Goal: Task Accomplishment & Management: Use online tool/utility

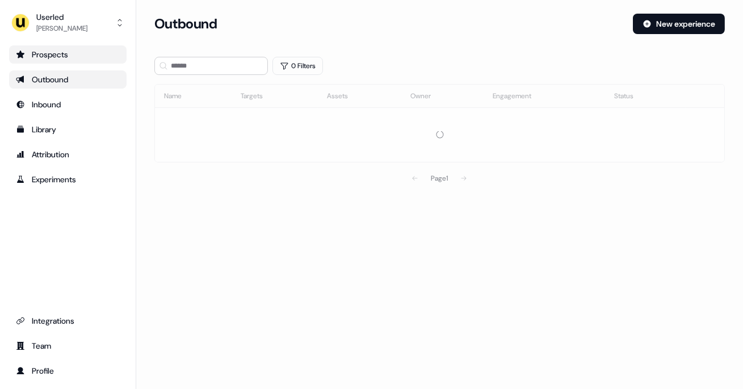
click at [60, 60] on div "Prospects" at bounding box center [68, 54] width 104 height 11
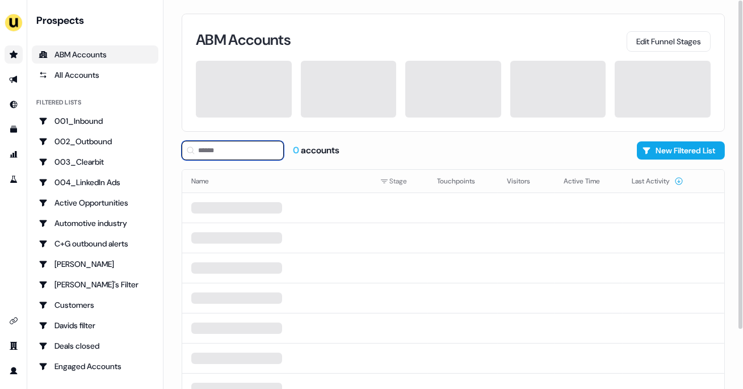
click at [225, 145] on input at bounding box center [233, 150] width 102 height 19
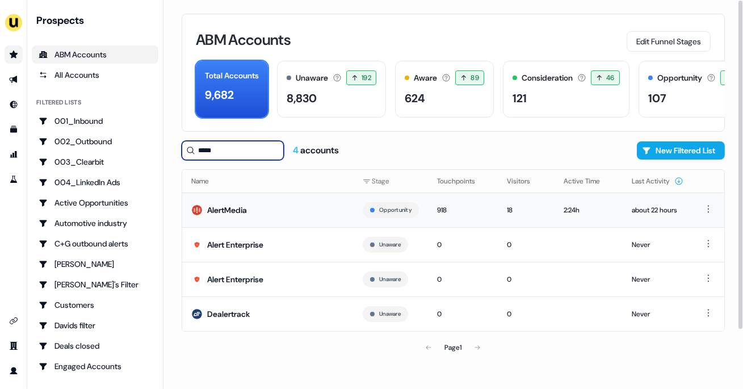
type input "*****"
click at [296, 206] on td "AlertMedia" at bounding box center [267, 209] width 171 height 35
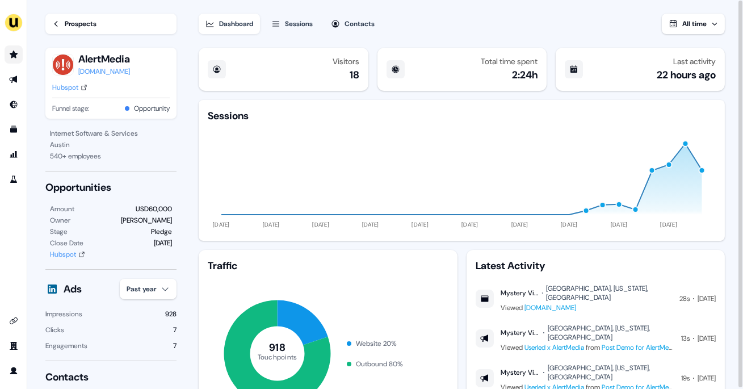
click at [705, 19] on div "All time" at bounding box center [694, 23] width 24 height 11
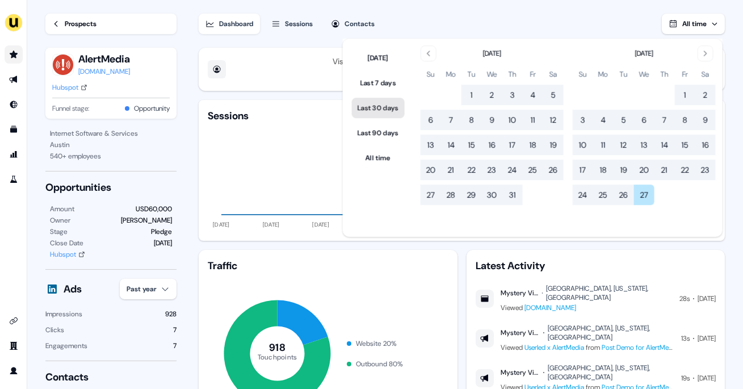
click at [378, 108] on button "Last 30 days" at bounding box center [378, 108] width 53 height 20
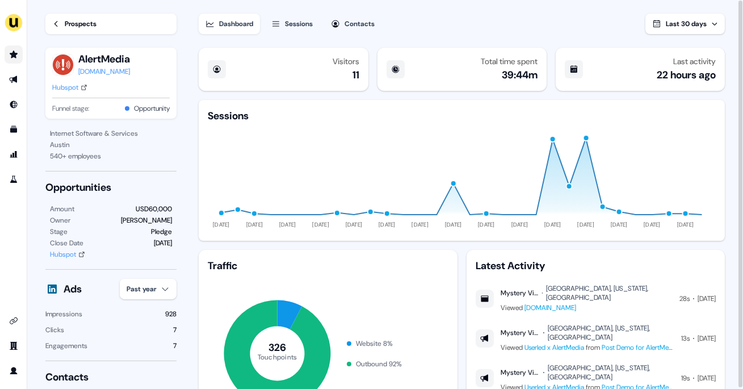
click at [311, 247] on div "Visitors 11 Total time spent 39:44m Last activity 22 hours ago Sessions 29 Jul …" at bounding box center [462, 264] width 526 height 433
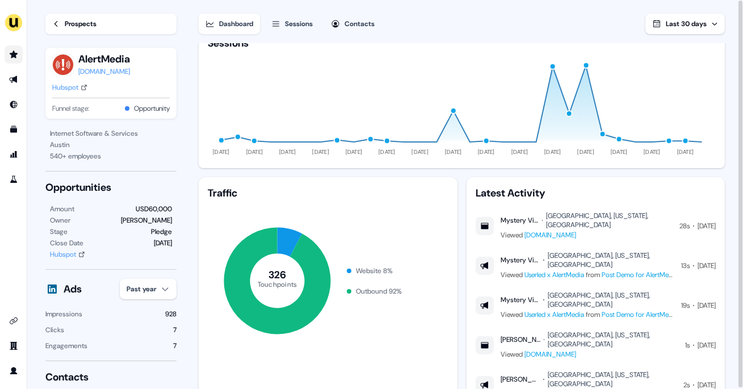
scroll to position [77, 0]
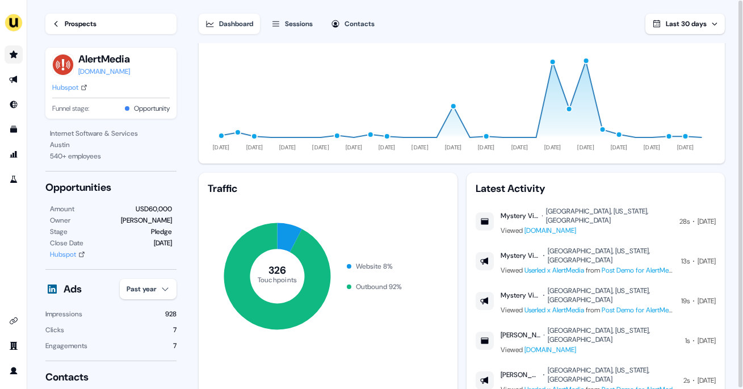
click at [69, 24] on div "Prospects" at bounding box center [81, 23] width 32 height 11
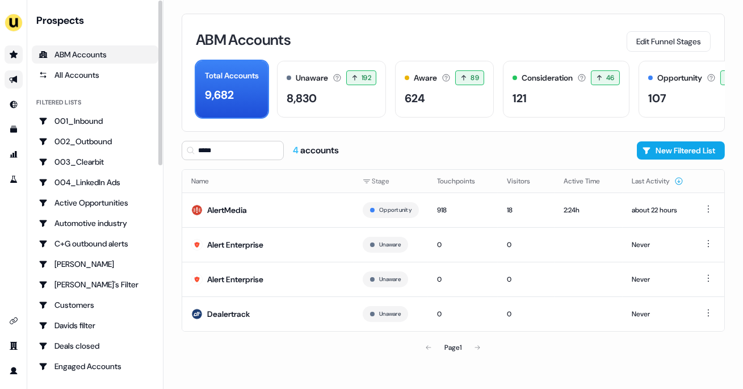
click at [12, 83] on icon "Go to outbound experience" at bounding box center [13, 79] width 9 height 9
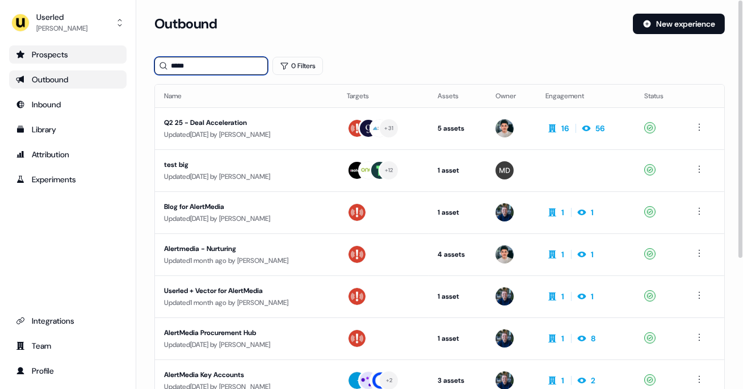
click at [216, 67] on input "*****" at bounding box center [210, 66] width 113 height 18
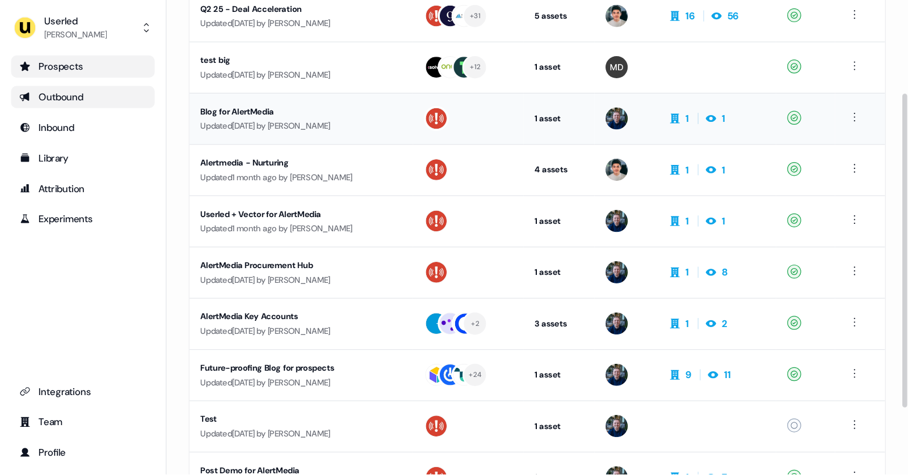
scroll to position [117, 0]
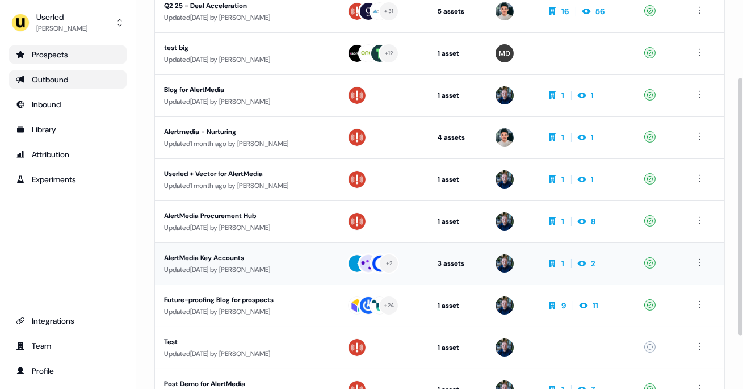
type input "**********"
click at [295, 256] on div "AlertMedia Key Accounts" at bounding box center [246, 257] width 165 height 11
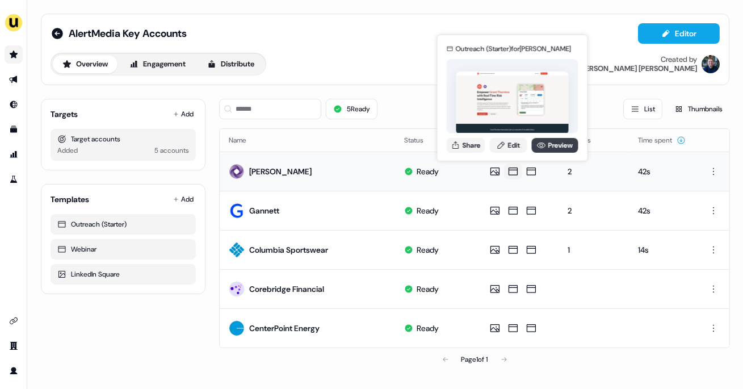
click at [552, 141] on link "Preview" at bounding box center [555, 144] width 47 height 15
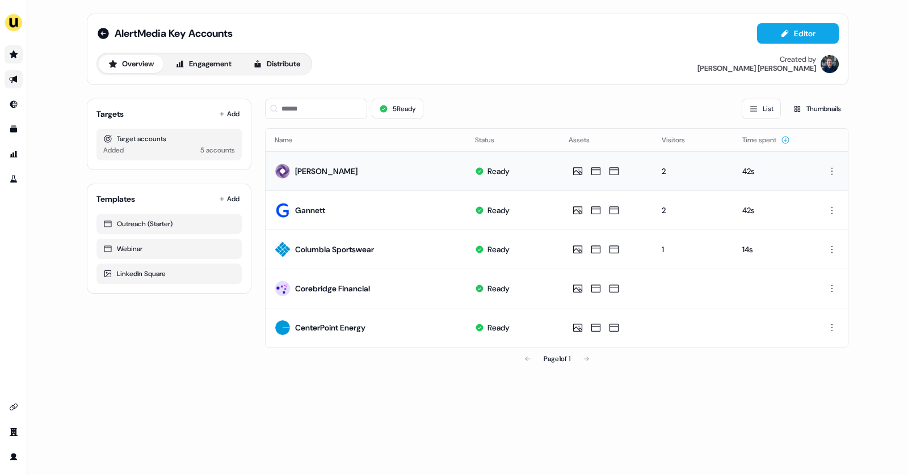
click at [9, 78] on icon "Go to outbound experience" at bounding box center [13, 79] width 9 height 9
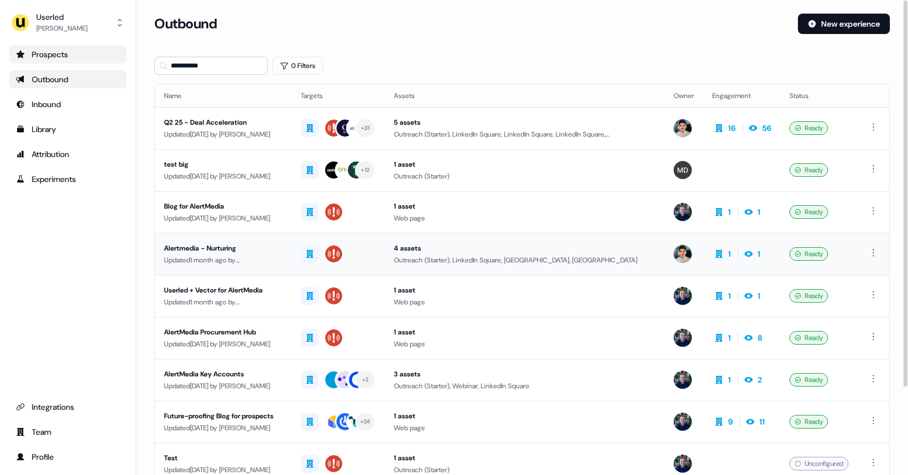
click at [281, 252] on div "Alertmedia - Nurturing" at bounding box center [223, 248] width 119 height 11
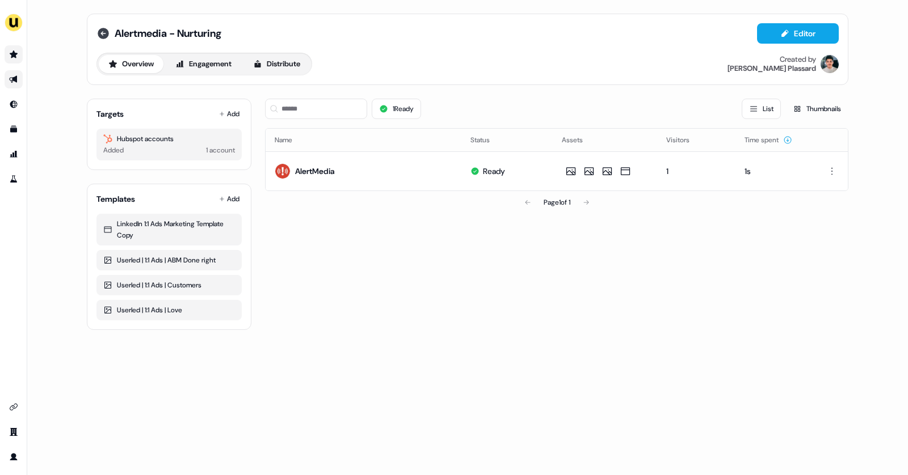
click at [99, 28] on icon at bounding box center [103, 34] width 14 height 14
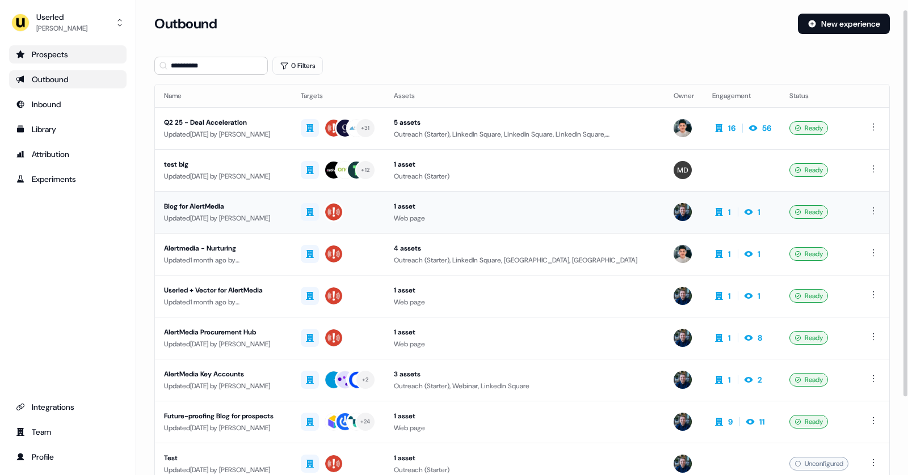
scroll to position [108, 0]
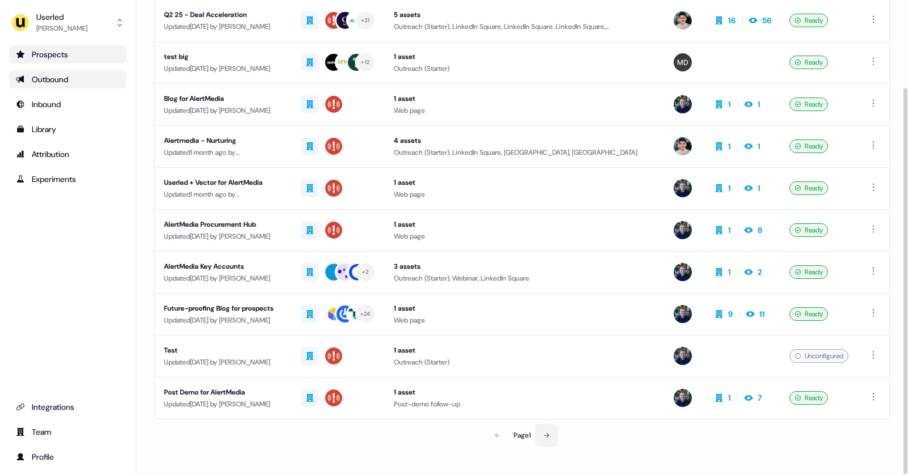
click at [545, 388] on button at bounding box center [546, 435] width 23 height 23
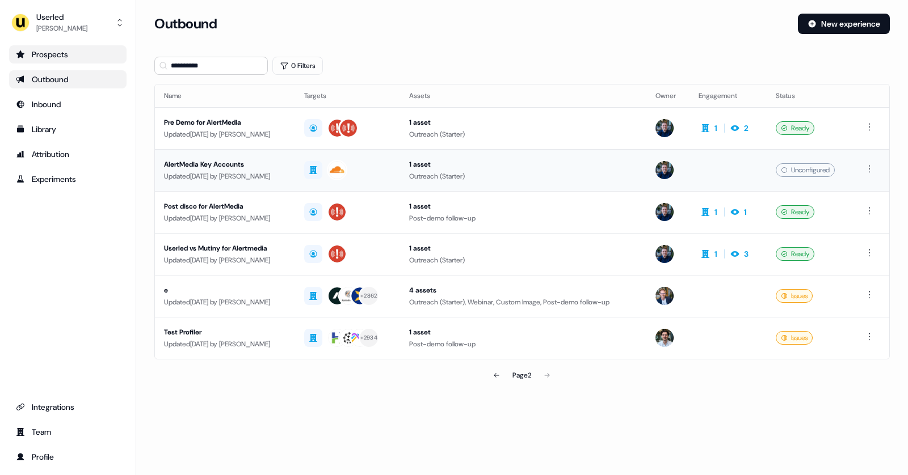
click at [286, 159] on div "AlertMedia Key Accounts" at bounding box center [225, 164] width 122 height 11
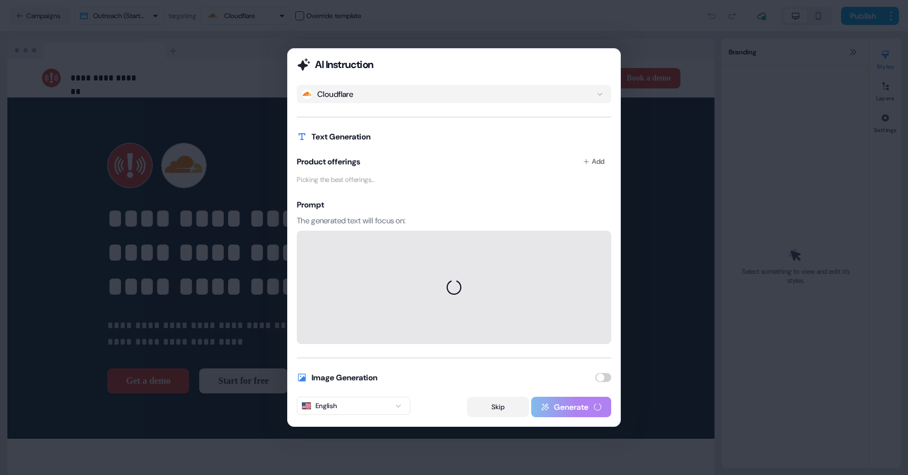
click at [489, 388] on button "Skip" at bounding box center [498, 407] width 62 height 20
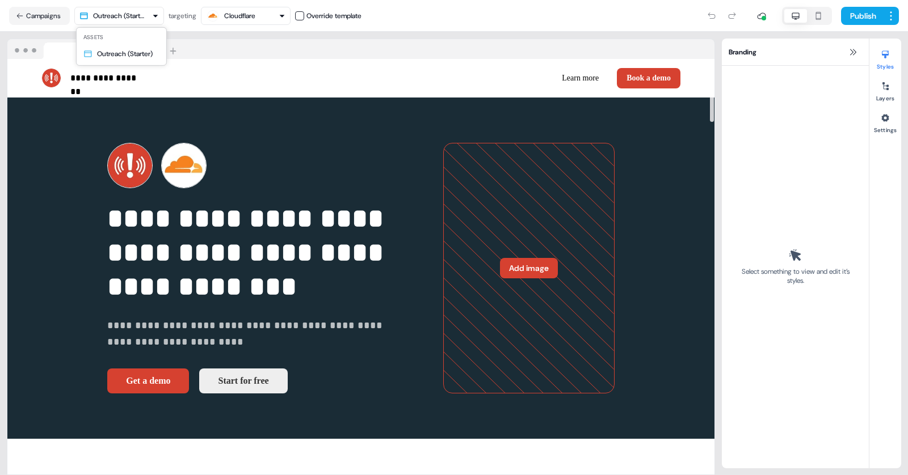
click at [140, 19] on html "**********" at bounding box center [454, 237] width 908 height 475
click at [36, 11] on html "**********" at bounding box center [454, 237] width 908 height 475
click at [36, 11] on button "Campaigns" at bounding box center [39, 16] width 61 height 18
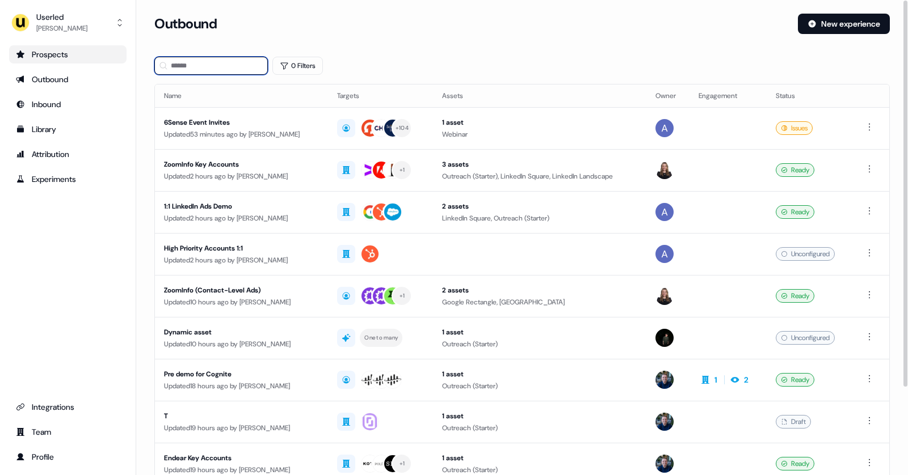
click at [205, 68] on input at bounding box center [210, 66] width 113 height 18
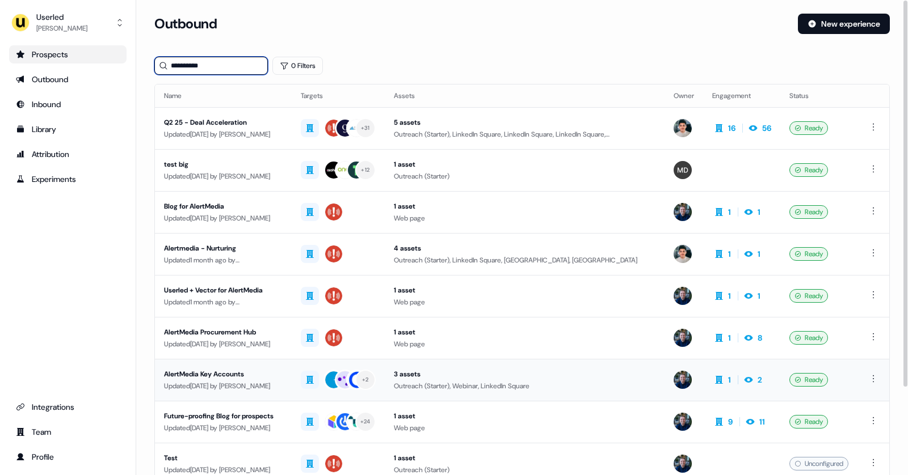
type input "**********"
click at [260, 386] on div "Updated 3 months ago by James Johnson" at bounding box center [223, 386] width 119 height 11
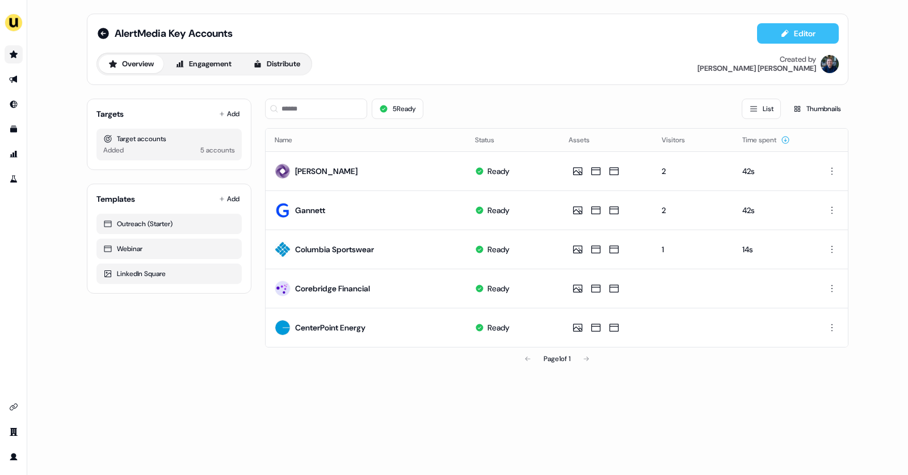
click at [742, 35] on button "Editor" at bounding box center [798, 33] width 82 height 20
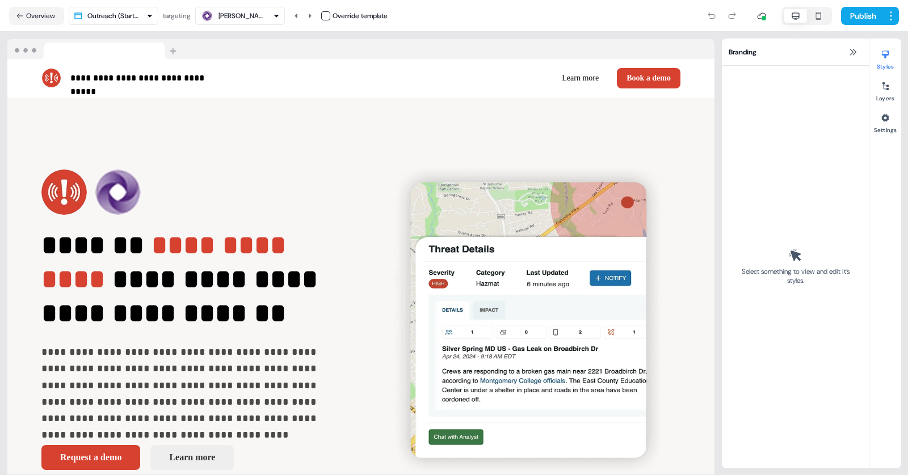
click at [143, 15] on html "**********" at bounding box center [454, 237] width 908 height 475
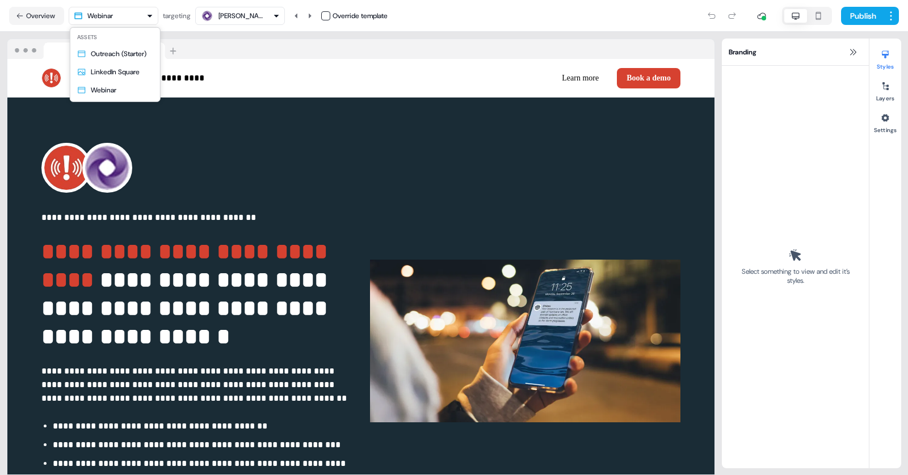
click at [142, 22] on html "**********" at bounding box center [454, 237] width 908 height 475
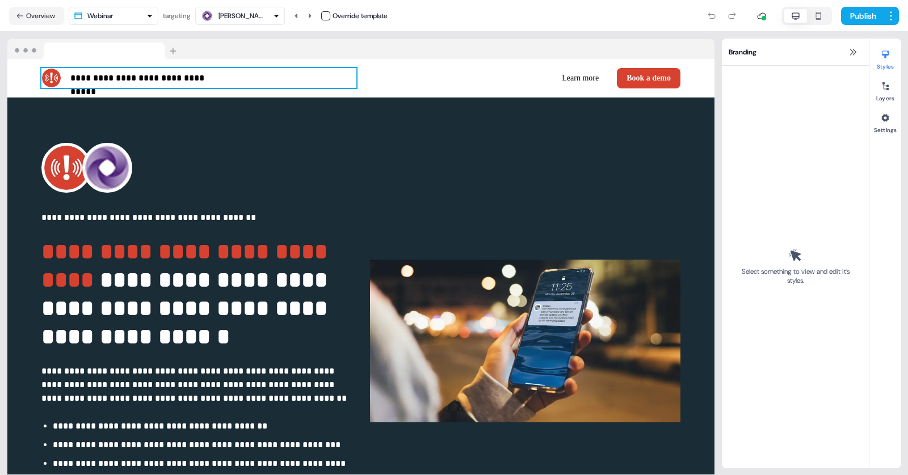
click at [310, 72] on html "**********" at bounding box center [454, 237] width 908 height 475
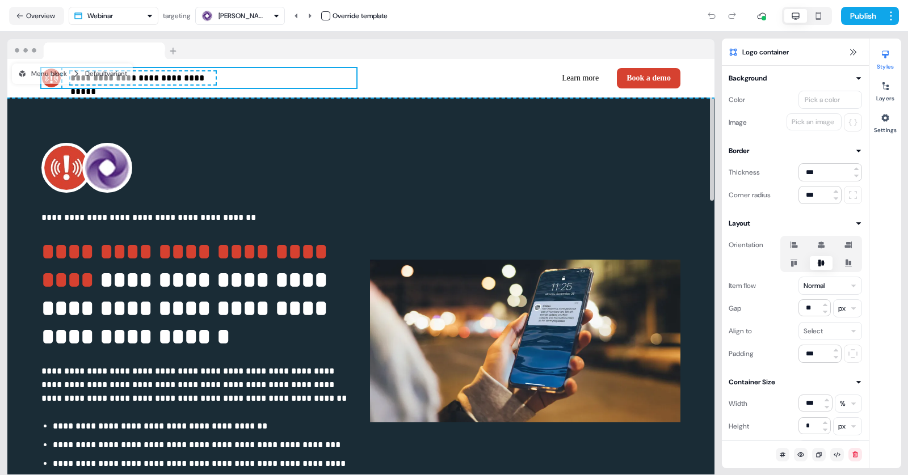
click at [529, 30] on nav "Overview Webinar targeting Grant Thornton Override template Publish" at bounding box center [454, 16] width 908 height 32
click at [600, 19] on div "Publish" at bounding box center [643, 16] width 511 height 23
click at [742, 75] on button "Background" at bounding box center [794, 78] width 133 height 11
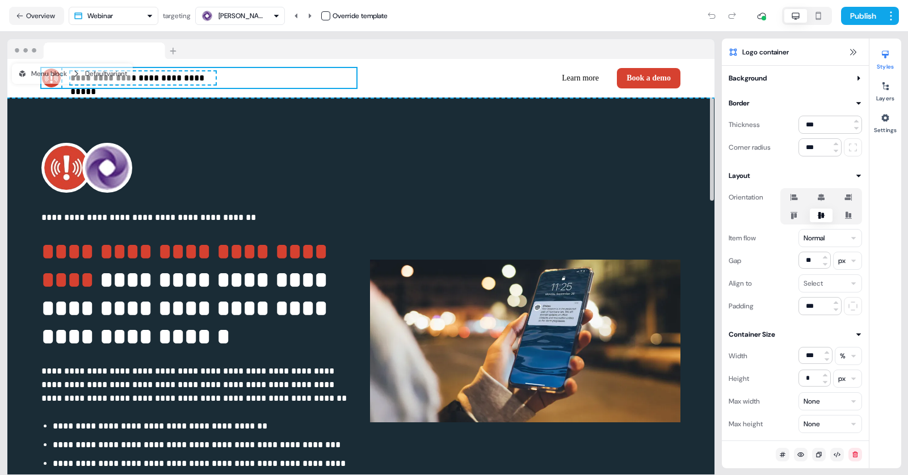
click at [527, 28] on nav "Overview Webinar targeting Grant Thornton Override template Publish" at bounding box center [454, 16] width 908 height 32
click at [417, 22] on div "Publish" at bounding box center [643, 16] width 511 height 23
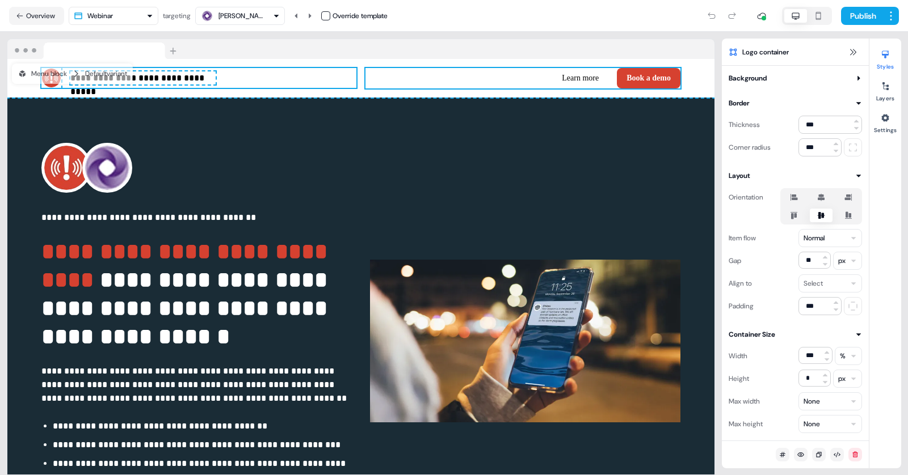
click at [480, 82] on div "Learn more Book a demo To pick up a draggable item, press the space bar. While …" at bounding box center [522, 78] width 315 height 20
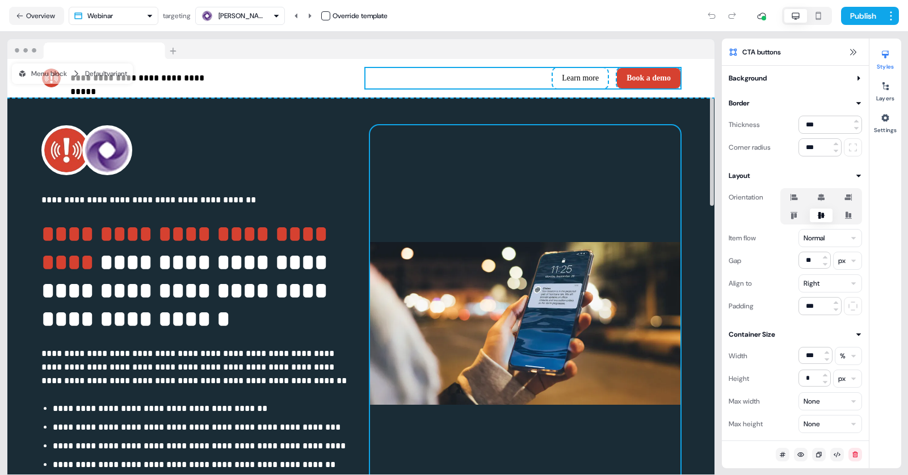
scroll to position [15, 0]
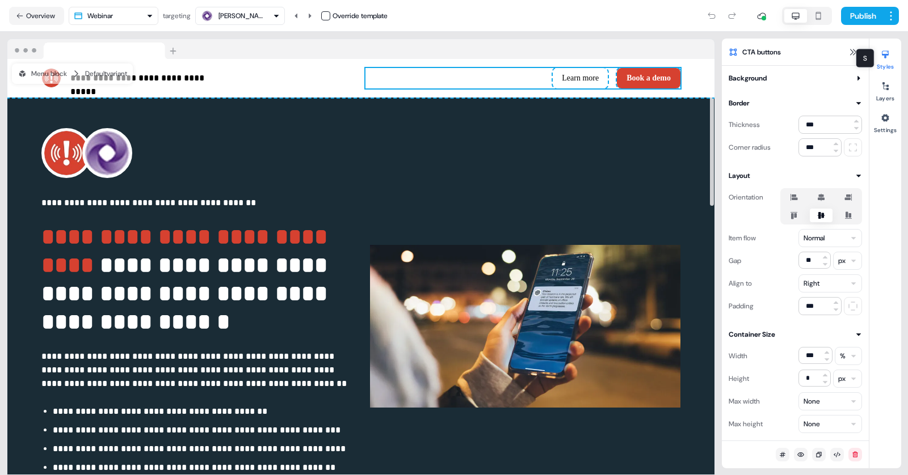
click at [742, 53] on div "S S" at bounding box center [865, 58] width 19 height 19
click at [742, 53] on icon at bounding box center [852, 52] width 9 height 9
click at [742, 48] on icon at bounding box center [852, 52] width 9 height 9
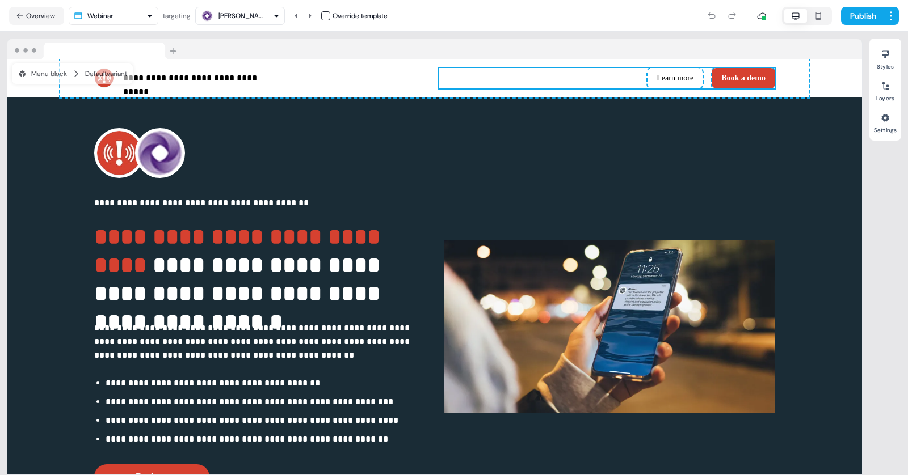
click at [142, 18] on html "**********" at bounding box center [454, 237] width 908 height 475
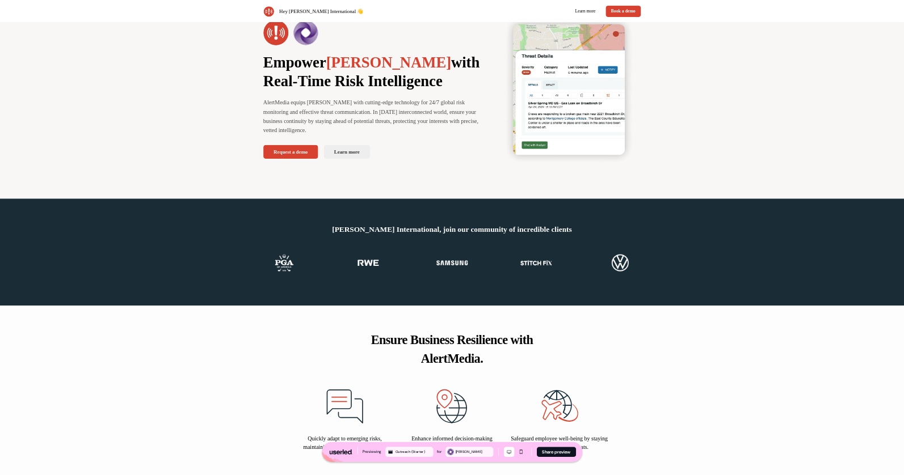
scroll to position [74, 0]
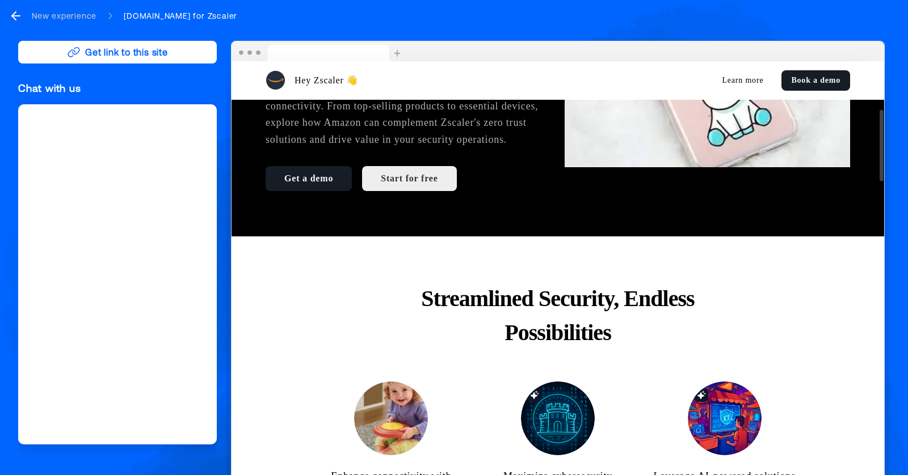
scroll to position [318, 0]
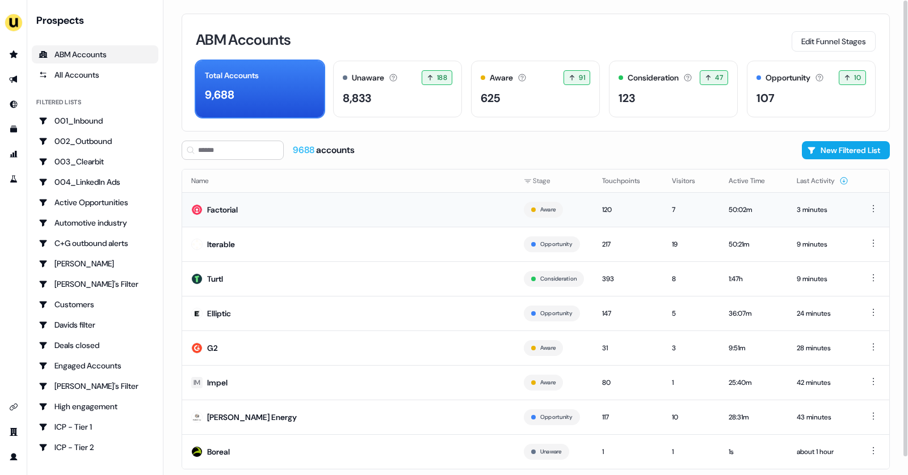
click at [237, 224] on td "Factorial" at bounding box center [348, 209] width 332 height 35
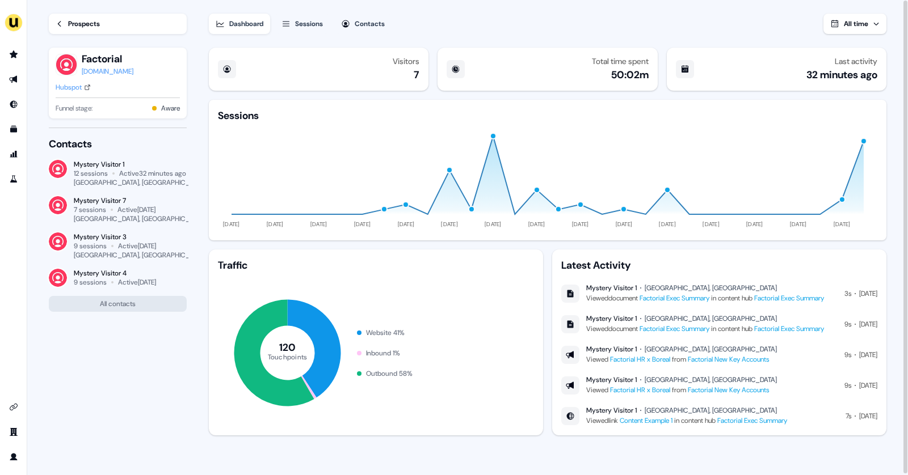
click at [362, 23] on div "Contacts" at bounding box center [370, 23] width 30 height 11
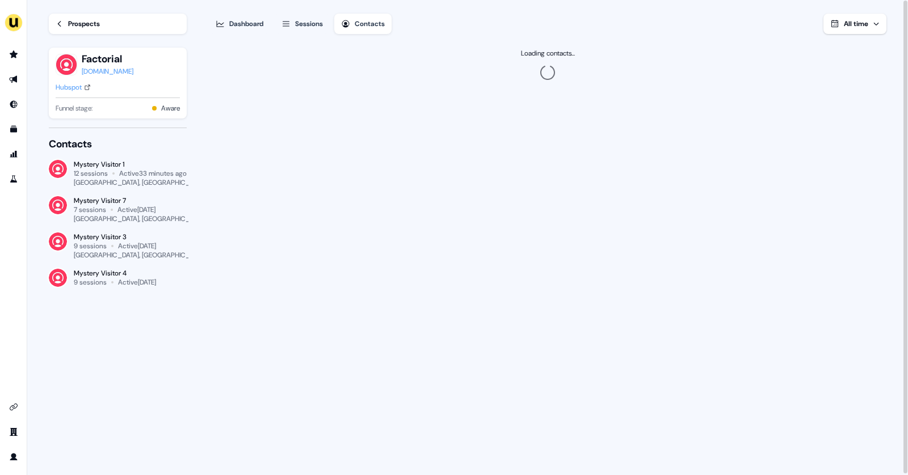
click at [248, 24] on div "Dashboard" at bounding box center [246, 23] width 34 height 11
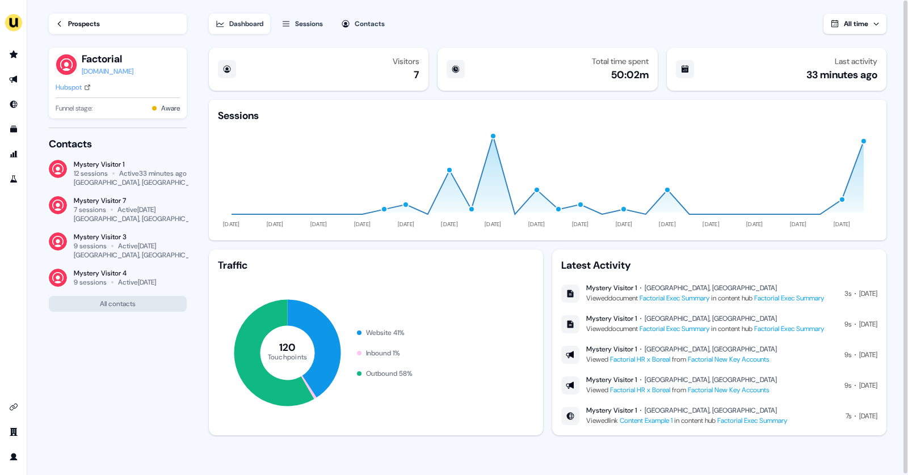
click at [359, 26] on div "Contacts" at bounding box center [370, 23] width 30 height 11
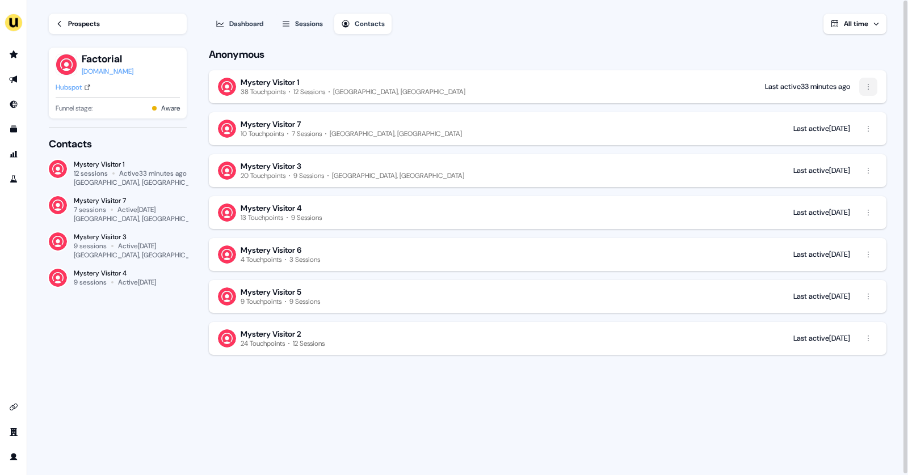
click at [866, 85] on html "For the best experience switch devices to a bigger screen. Go to Userled.io Loa…" at bounding box center [454, 237] width 908 height 475
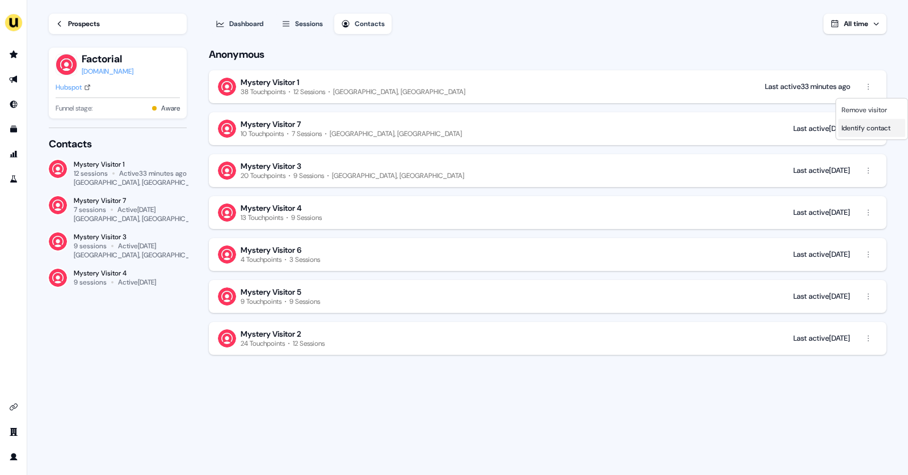
click at [858, 124] on span "Identify contact" at bounding box center [865, 128] width 49 height 9
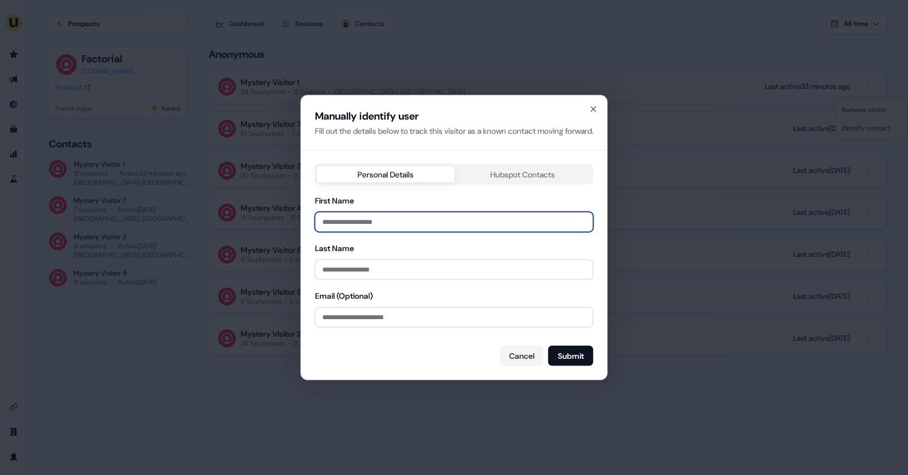
click at [351, 224] on input "First Name" at bounding box center [454, 222] width 279 height 20
type input "*****"
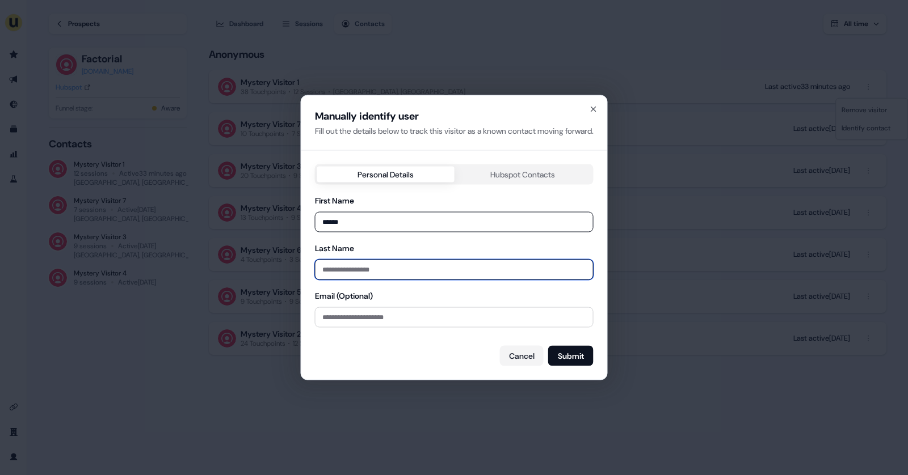
click at [336, 268] on input "Last Name" at bounding box center [454, 270] width 279 height 20
click at [329, 275] on input "Last Name" at bounding box center [454, 270] width 279 height 20
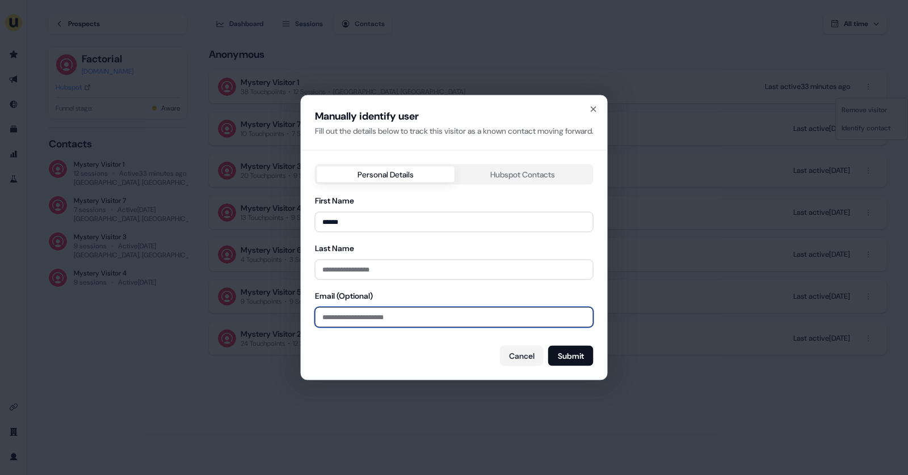
click at [323, 322] on input "Email (Optional)" at bounding box center [454, 318] width 279 height 20
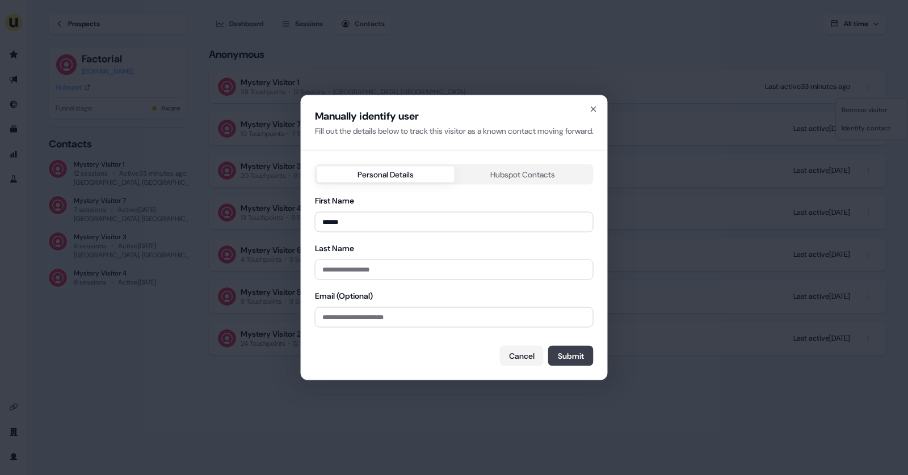
click at [577, 353] on button "Submit" at bounding box center [570, 356] width 45 height 20
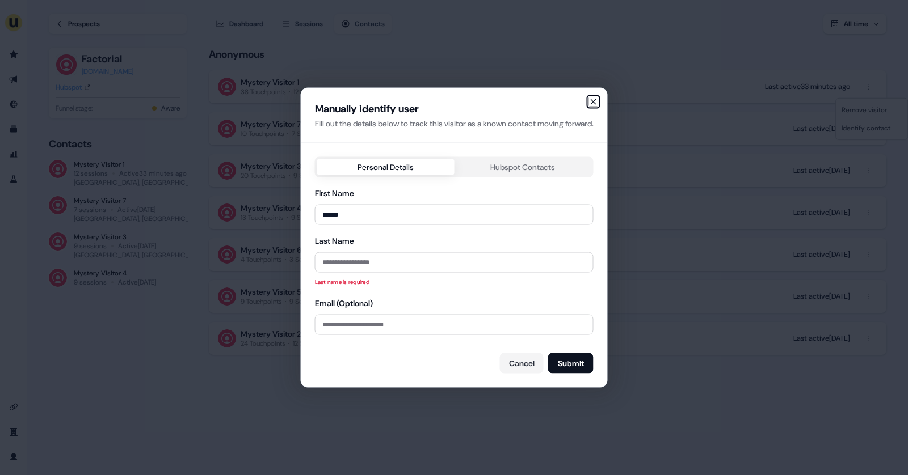
click at [598, 104] on icon "button" at bounding box center [593, 102] width 9 height 9
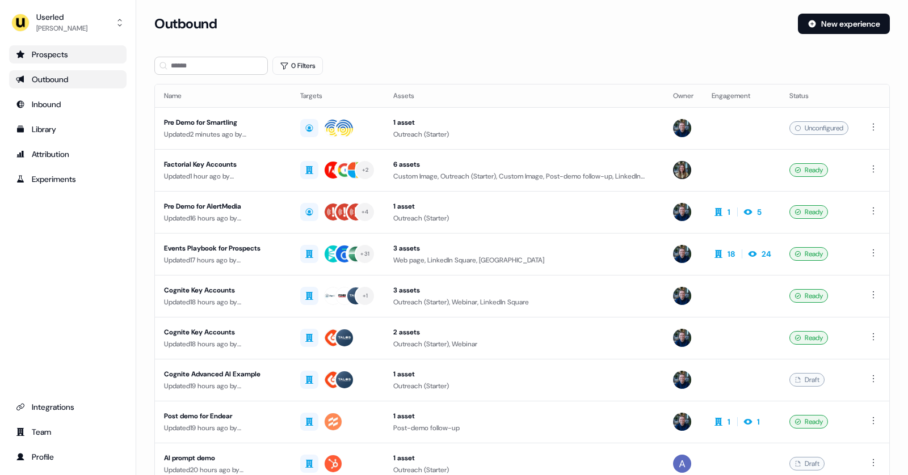
click at [61, 51] on div "Prospects" at bounding box center [68, 54] width 104 height 11
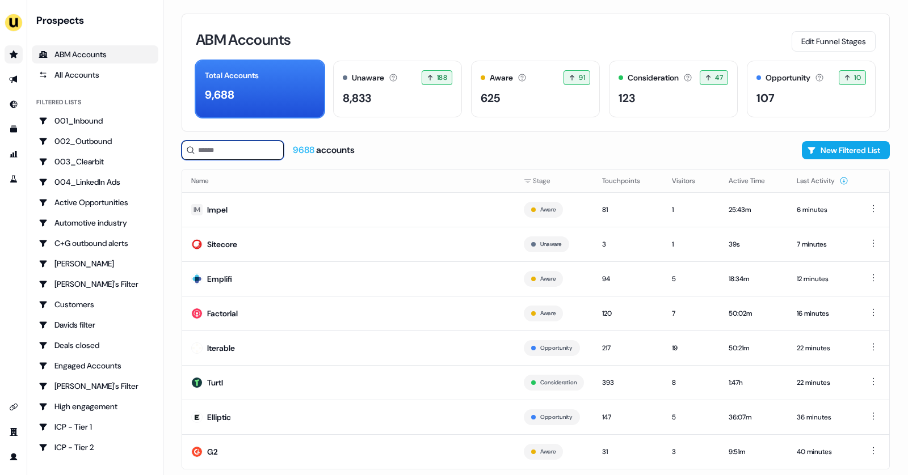
click at [226, 153] on input at bounding box center [233, 150] width 102 height 19
type input "*"
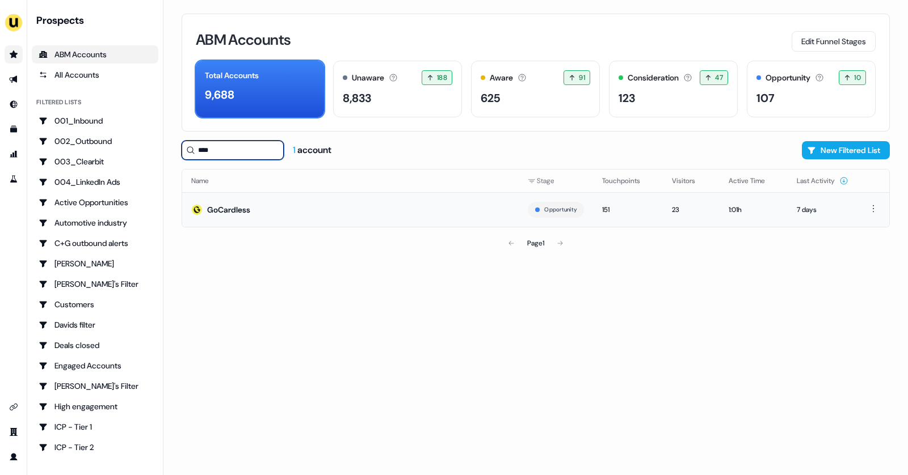
type input "****"
click at [236, 209] on div "GoCardless" at bounding box center [228, 209] width 43 height 11
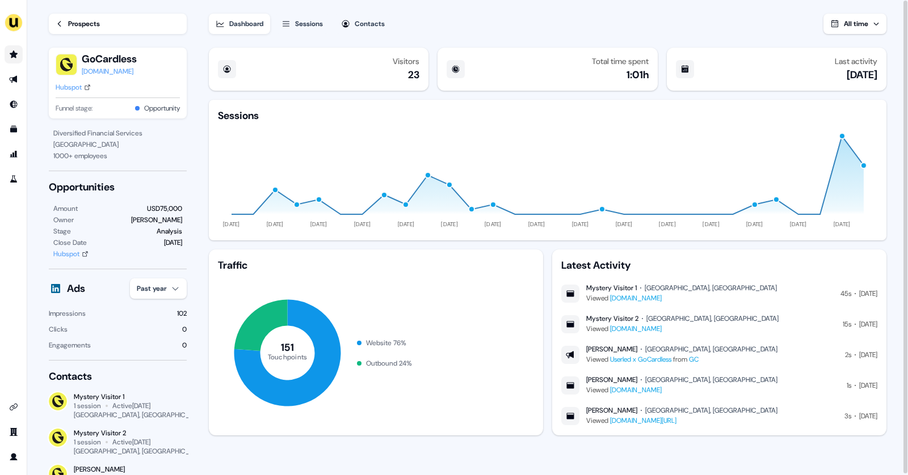
click at [309, 18] on div "Sessions" at bounding box center [309, 23] width 28 height 11
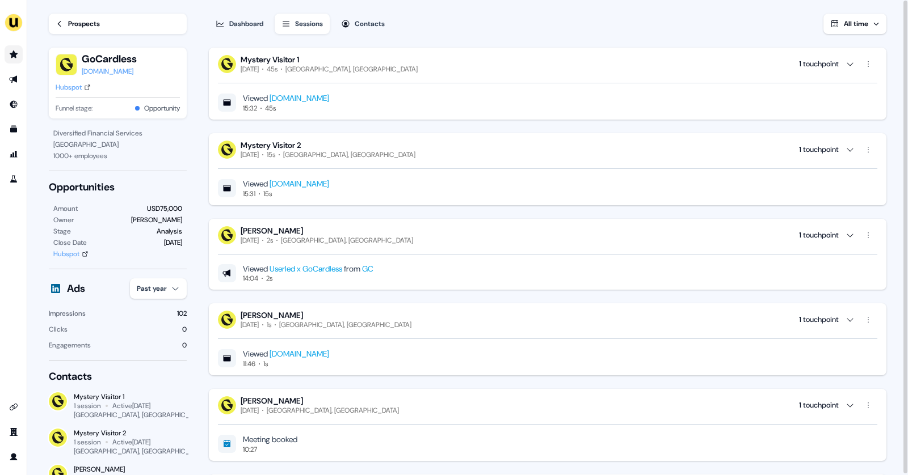
click at [365, 30] on button "Contacts" at bounding box center [362, 24] width 57 height 20
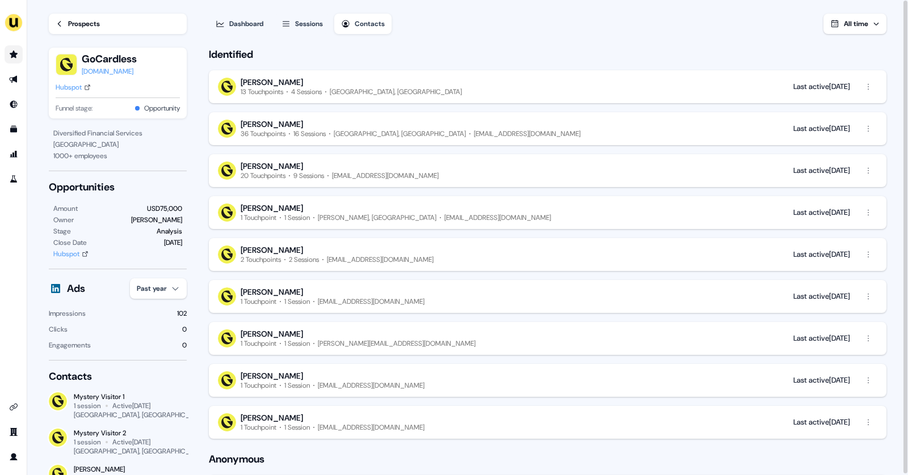
click at [587, 83] on button "[PERSON_NAME] 13 Touchpoints 4 Sessions [GEOGRAPHIC_DATA], [GEOGRAPHIC_DATA] La…" at bounding box center [547, 86] width 677 height 33
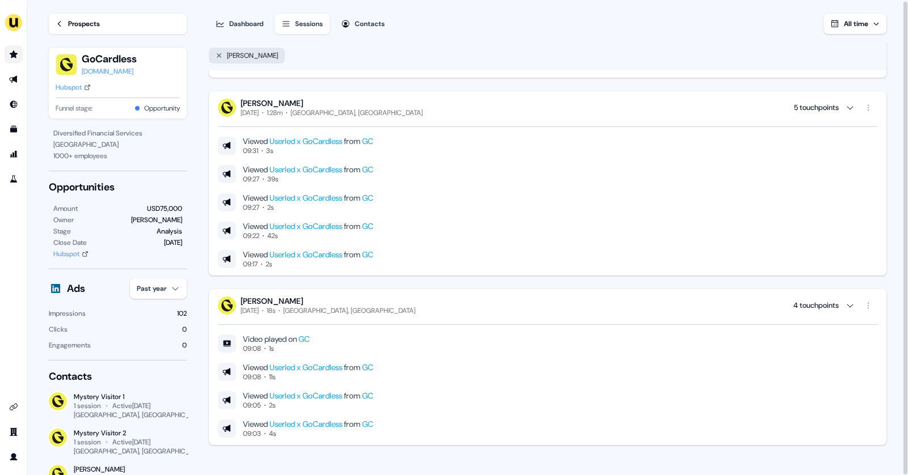
scroll to position [1, 0]
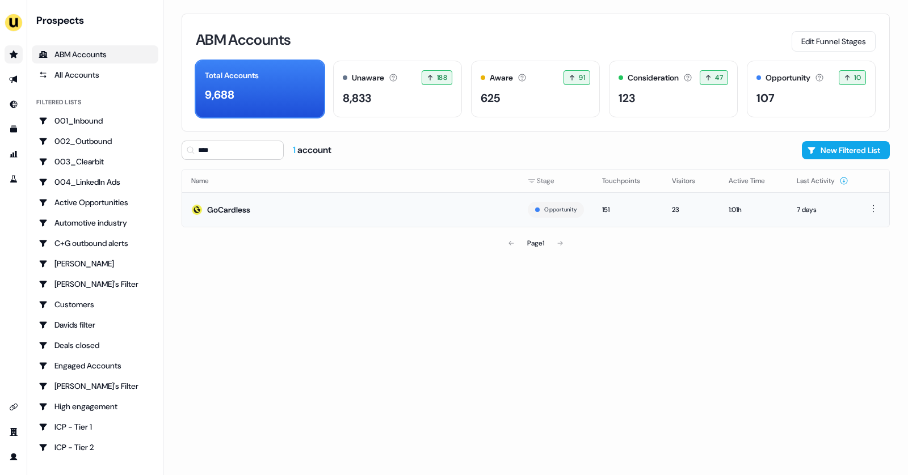
click at [209, 212] on div "GoCardless" at bounding box center [228, 209] width 43 height 11
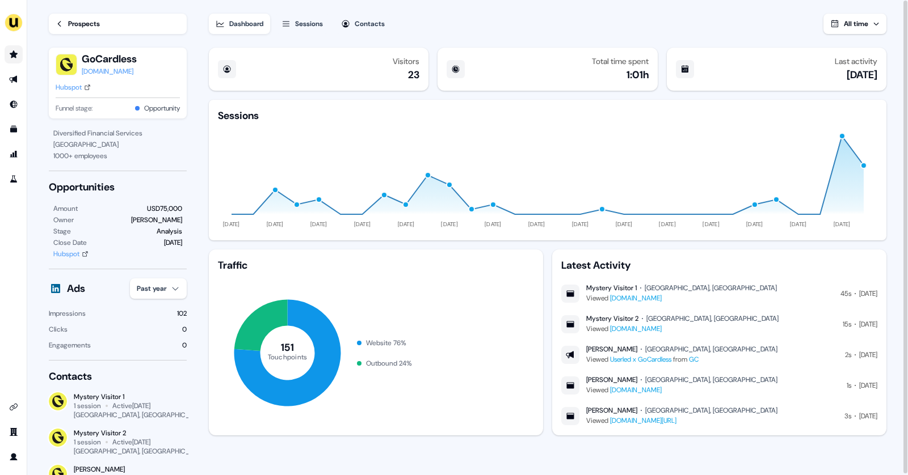
click at [365, 19] on div "Contacts" at bounding box center [370, 23] width 30 height 11
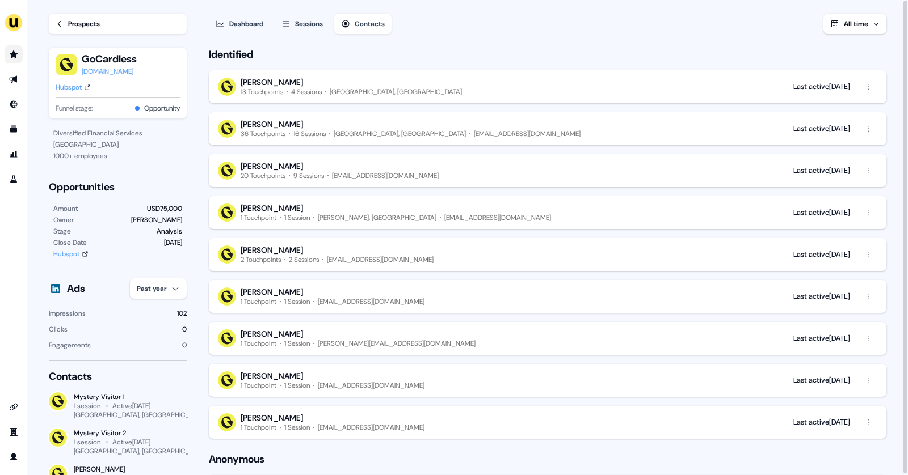
click at [531, 102] on button "[PERSON_NAME] 13 Touchpoints 4 Sessions [GEOGRAPHIC_DATA], [GEOGRAPHIC_DATA] La…" at bounding box center [547, 86] width 677 height 33
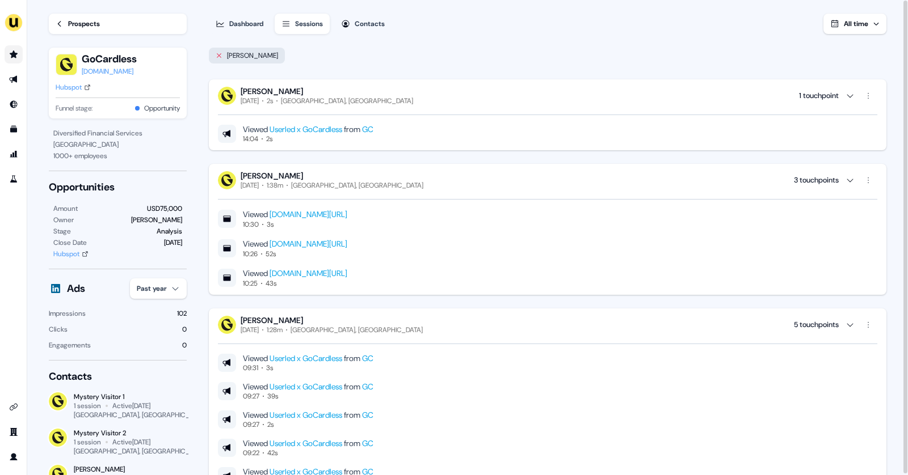
click at [216, 57] on icon at bounding box center [219, 55] width 7 height 7
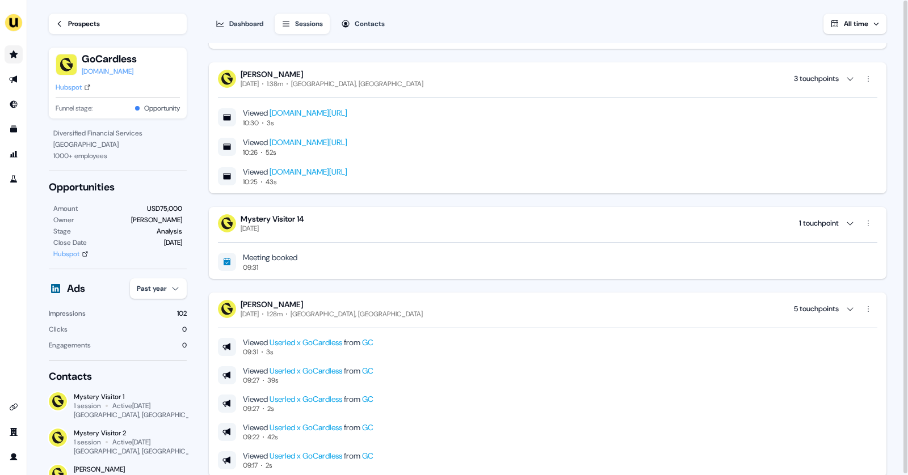
scroll to position [414, 0]
click at [81, 28] on div "Prospects" at bounding box center [84, 23] width 32 height 11
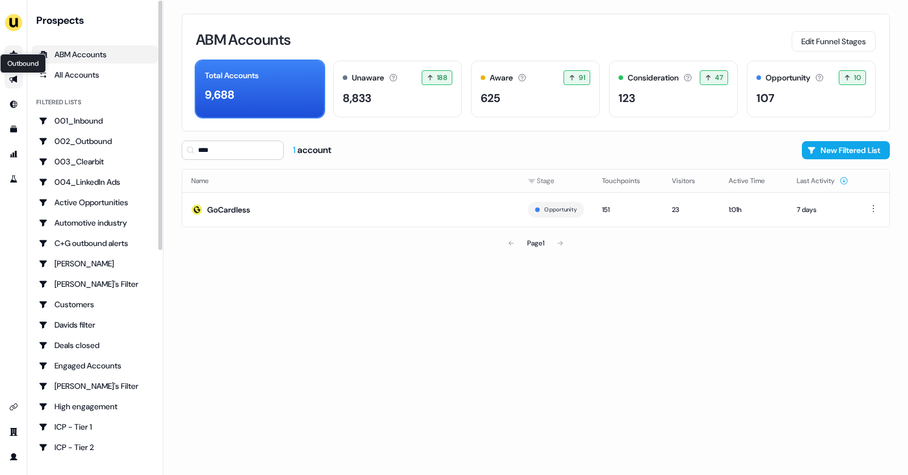
click at [16, 81] on icon "Go to outbound experience" at bounding box center [13, 79] width 8 height 7
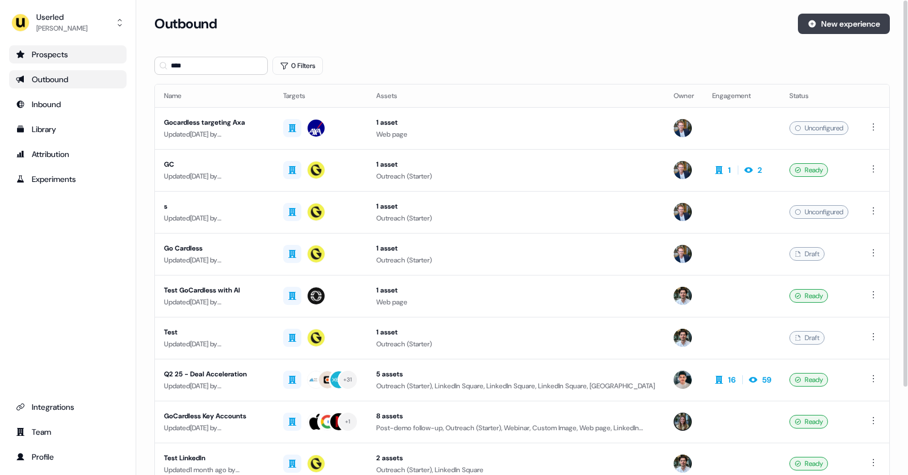
click at [826, 29] on button "New experience" at bounding box center [844, 24] width 92 height 20
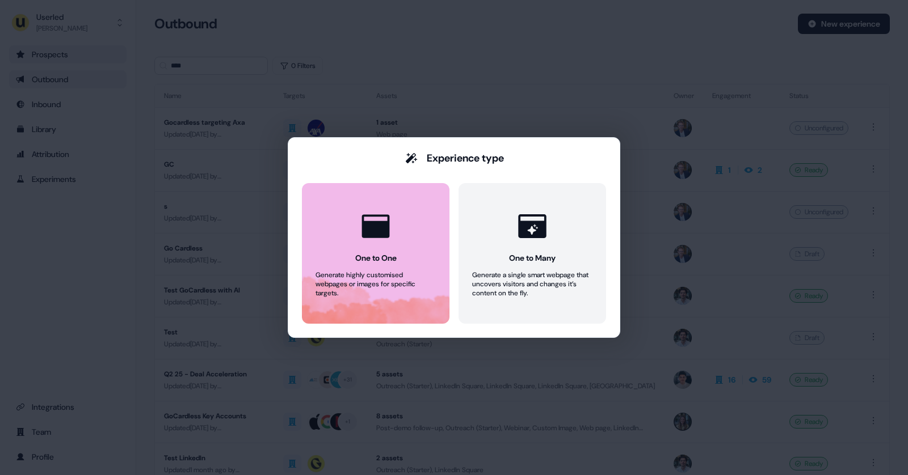
click at [403, 224] on button "One to One Generate highly customised webpages or images for specific targets." at bounding box center [376, 253] width 148 height 141
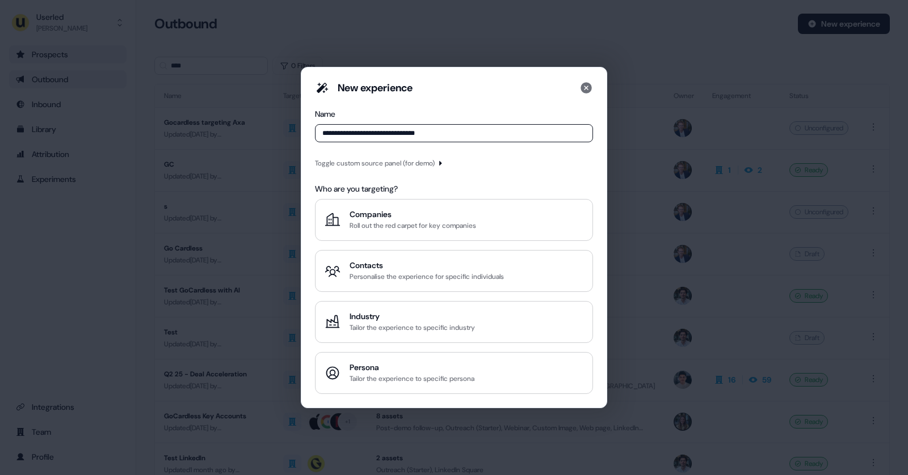
type input "**********"
click at [435, 169] on div "Toggle custom source panel (for demo)" at bounding box center [375, 163] width 120 height 11
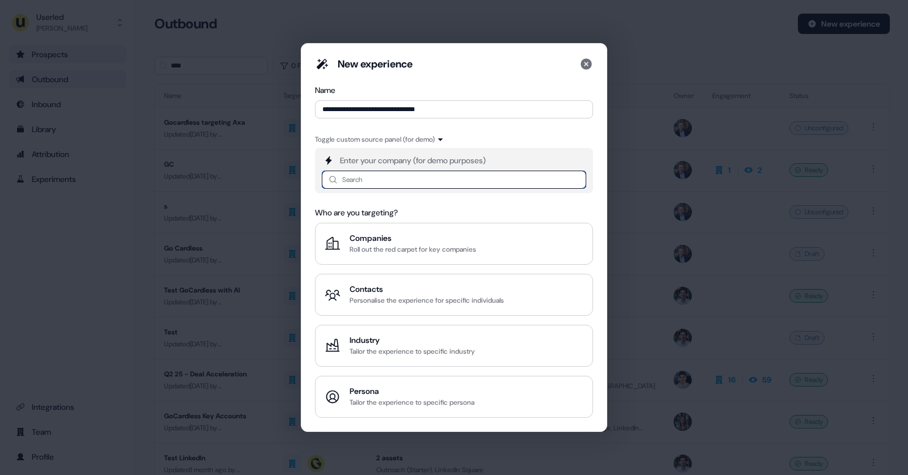
click at [385, 180] on input at bounding box center [454, 180] width 264 height 18
type input "*"
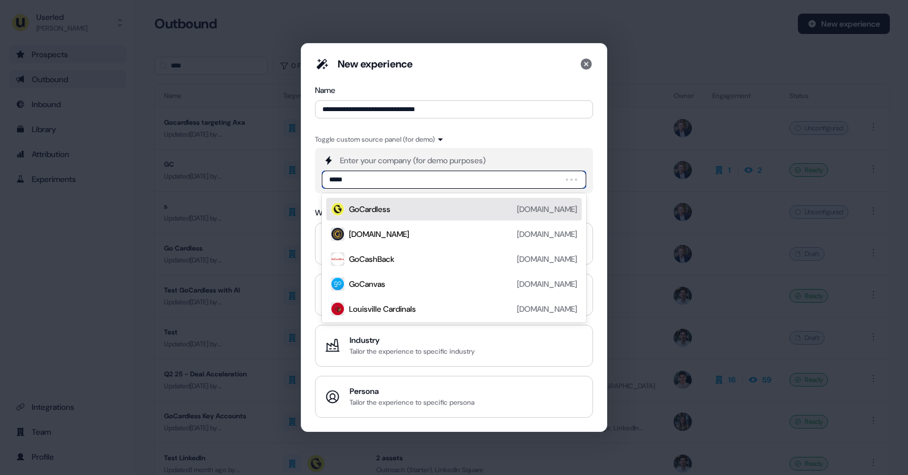
type input "******"
click at [427, 216] on div "GoCardless [DOMAIN_NAME]" at bounding box center [463, 210] width 228 height 14
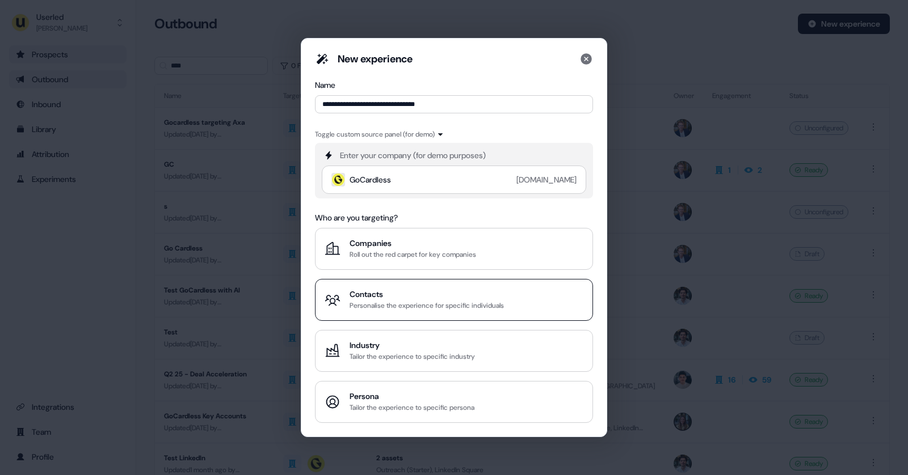
click at [384, 308] on div "Personalise the experience for specific individuals" at bounding box center [426, 305] width 154 height 11
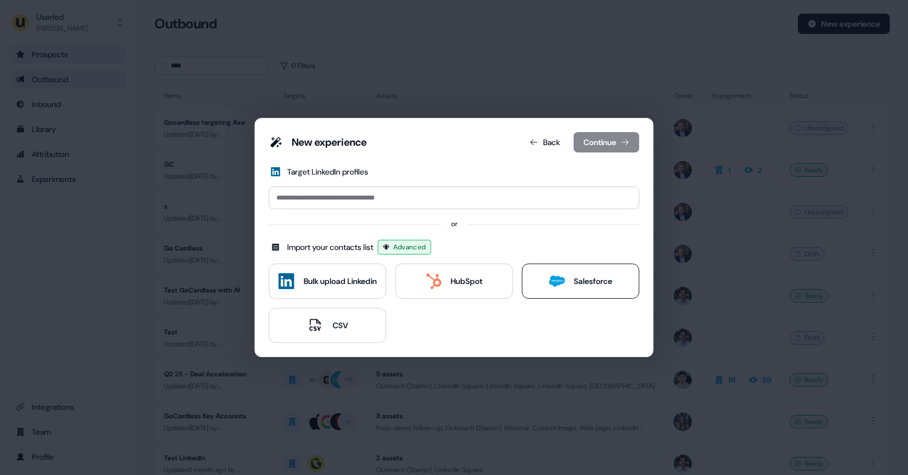
click at [565, 283] on icon at bounding box center [557, 281] width 16 height 16
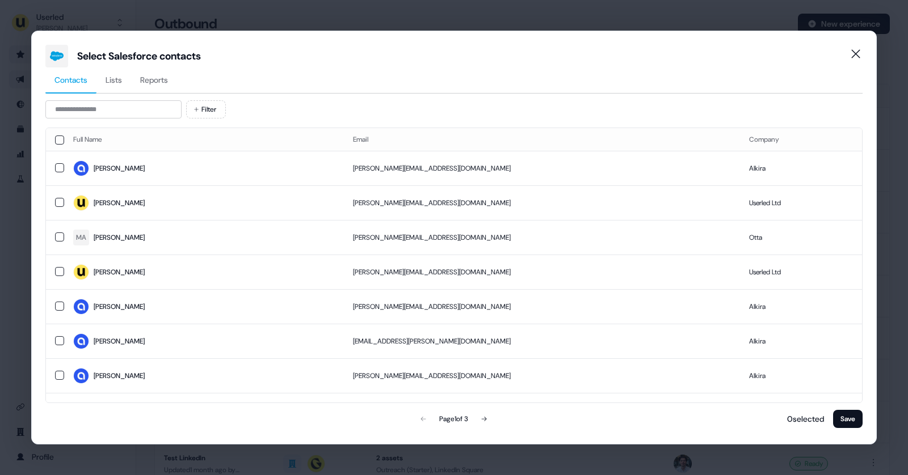
click at [160, 79] on span "Reports" at bounding box center [154, 79] width 28 height 11
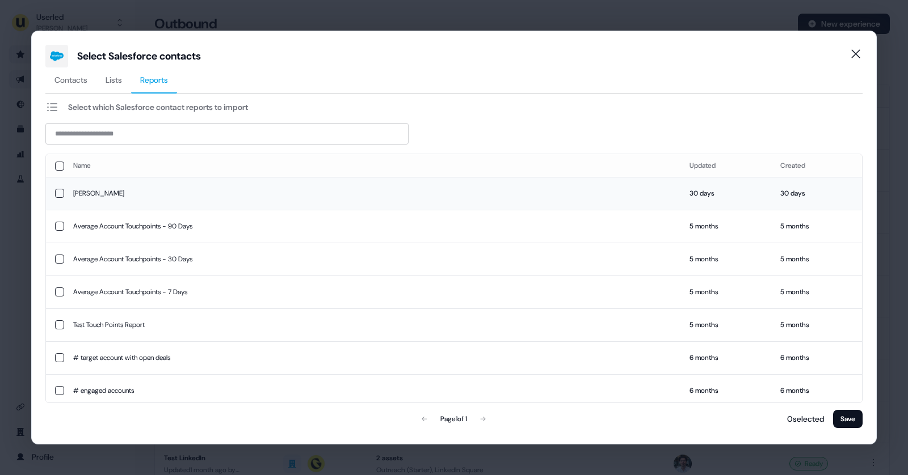
click at [61, 194] on button "button" at bounding box center [59, 193] width 9 height 9
click at [56, 193] on button "button" at bounding box center [59, 193] width 9 height 9
click at [71, 82] on span "Contacts" at bounding box center [70, 79] width 33 height 11
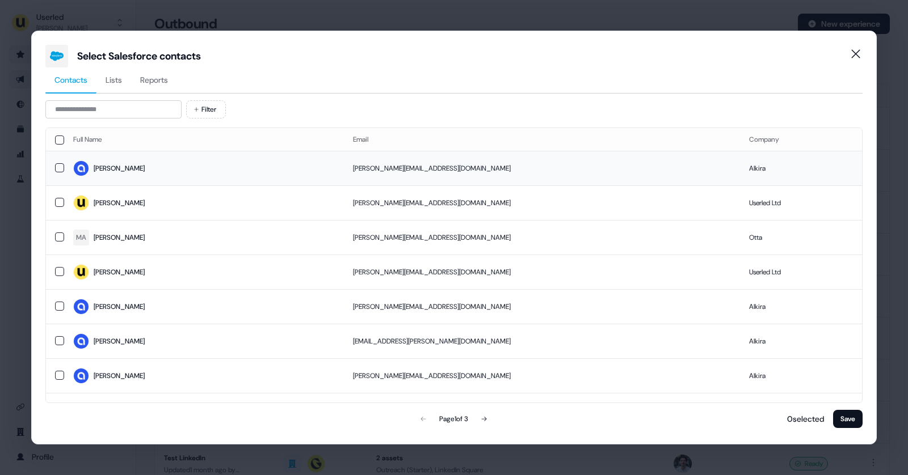
click at [56, 164] on button "button" at bounding box center [59, 167] width 9 height 9
click at [60, 199] on button "button" at bounding box center [59, 202] width 9 height 9
click at [56, 234] on button "button" at bounding box center [59, 237] width 9 height 9
click at [56, 264] on td at bounding box center [55, 272] width 18 height 35
click at [58, 308] on button "button" at bounding box center [59, 306] width 9 height 9
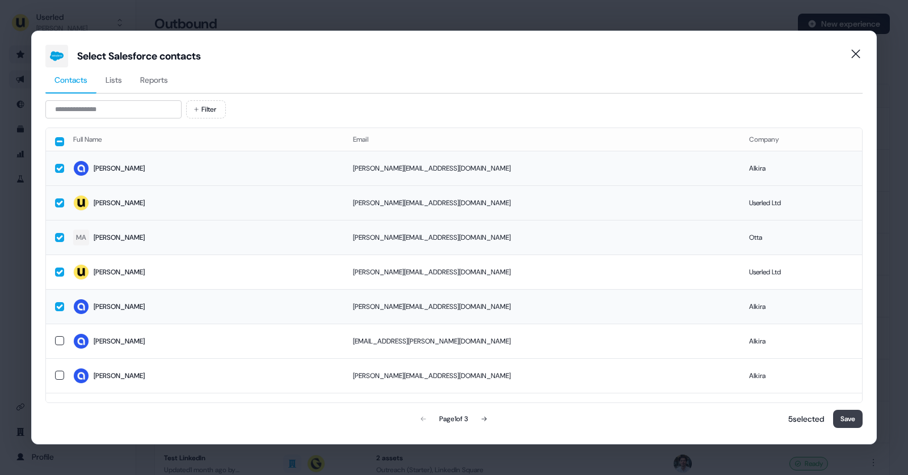
click at [844, 420] on button "Save" at bounding box center [848, 419] width 30 height 18
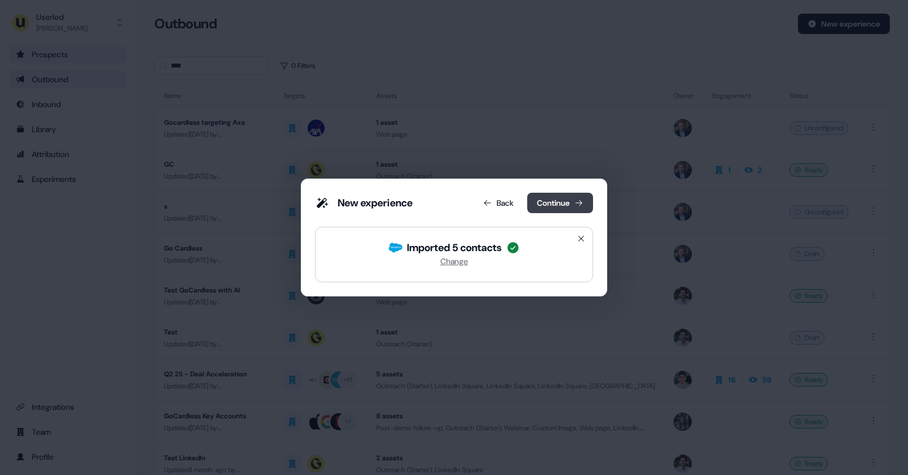
click at [578, 212] on button "Continue" at bounding box center [560, 203] width 66 height 20
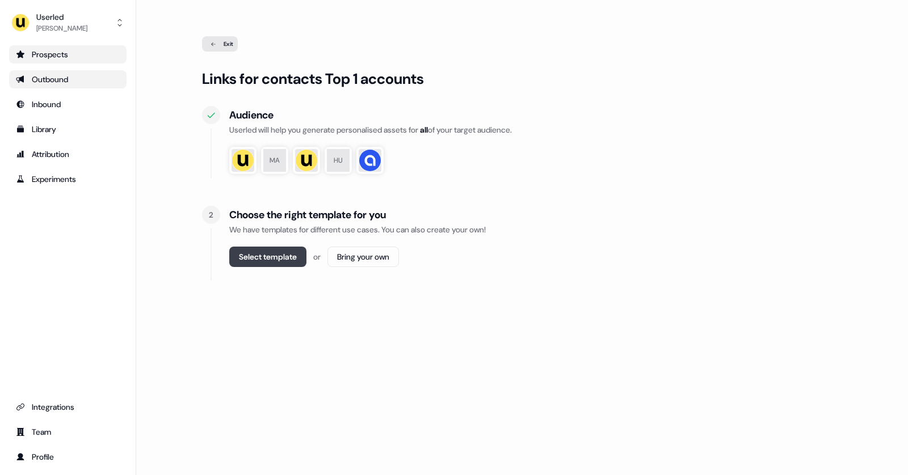
click at [261, 256] on button "Select template" at bounding box center [267, 257] width 77 height 20
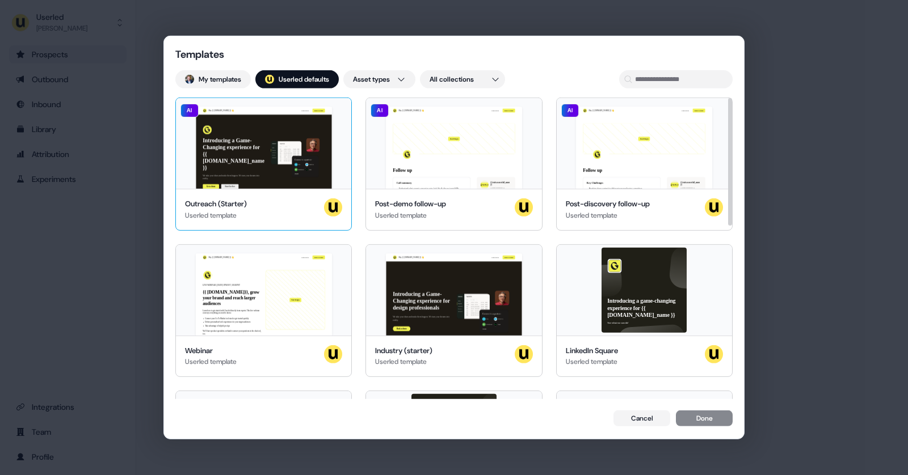
click at [286, 155] on div "Hey {{ [DOMAIN_NAME] }} 👋 Learn more Book a demo Introducing a Game-Changing ex…" at bounding box center [263, 143] width 175 height 91
click at [688, 415] on button "Done" at bounding box center [704, 420] width 57 height 16
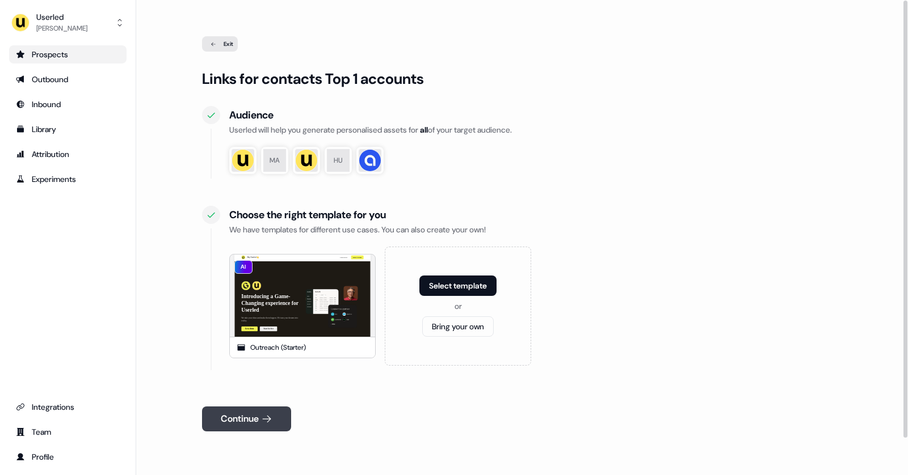
click at [260, 418] on button "Continue" at bounding box center [246, 419] width 89 height 25
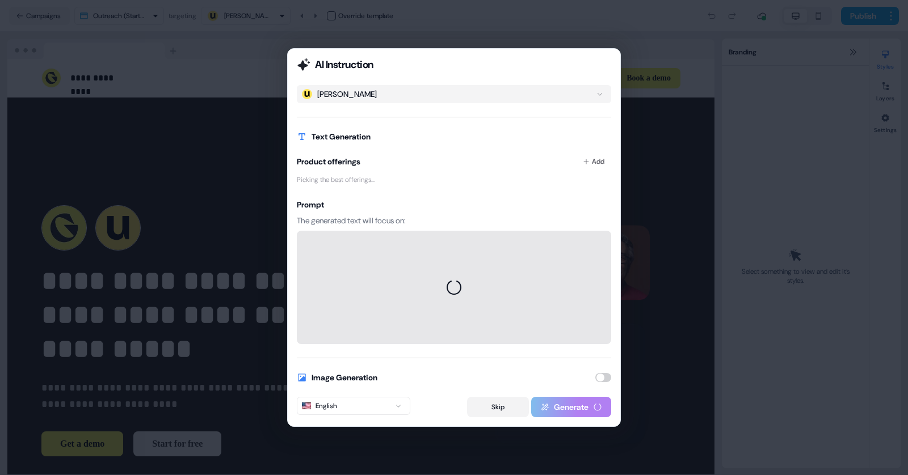
click at [489, 405] on button "Skip" at bounding box center [498, 407] width 62 height 20
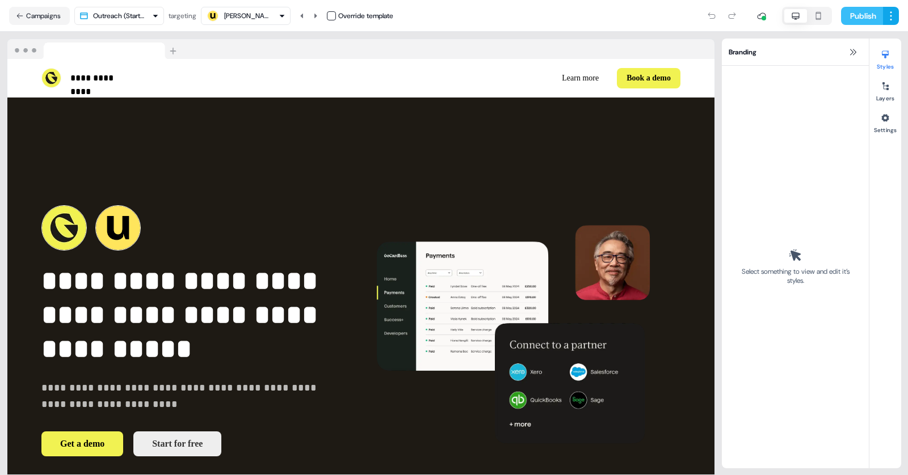
click at [873, 13] on button "Publish" at bounding box center [862, 16] width 42 height 18
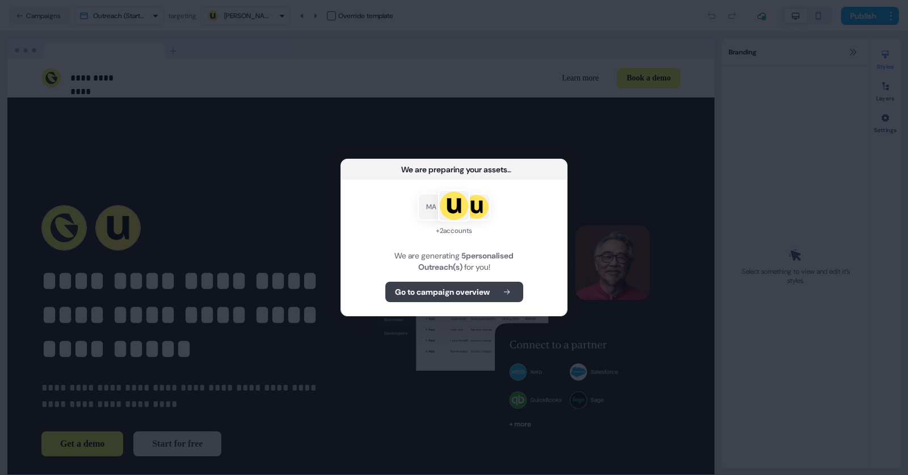
click at [451, 289] on b "Go to campaign overview" at bounding box center [442, 292] width 95 height 11
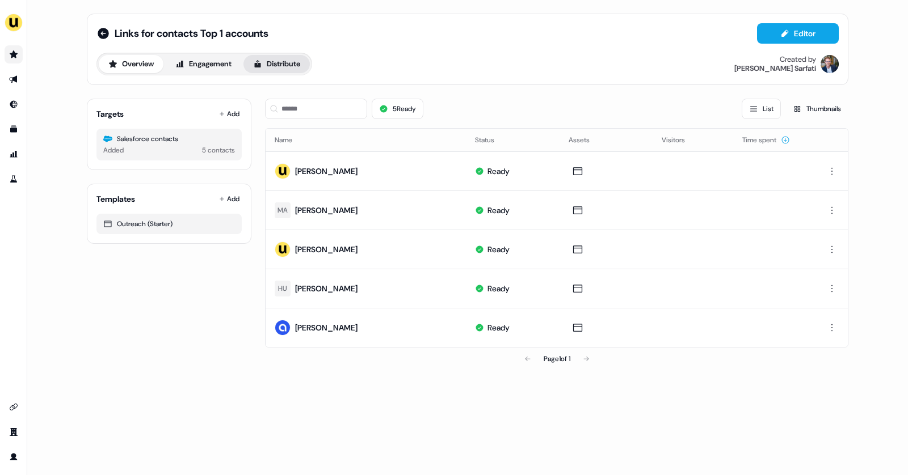
click at [281, 56] on button "Distribute" at bounding box center [276, 64] width 66 height 18
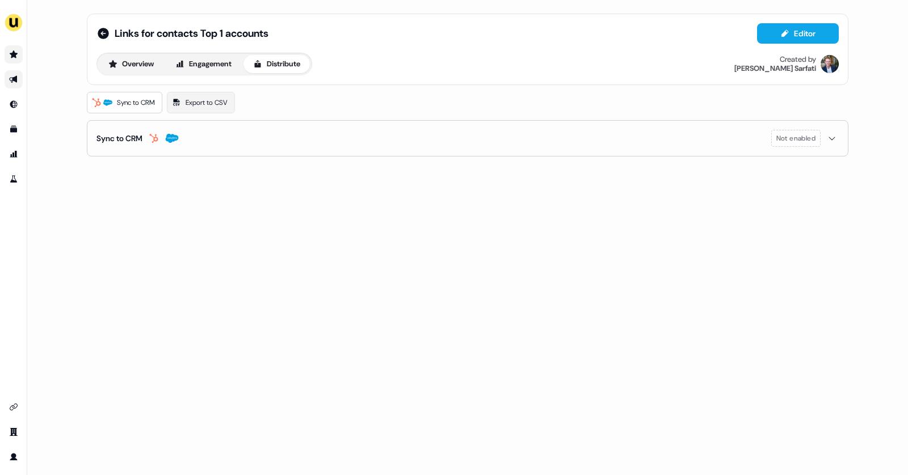
click at [226, 133] on button "Sync to CRM Not enabled" at bounding box center [467, 138] width 742 height 35
click at [108, 167] on button "enable-crm-asset-sync" at bounding box center [106, 167] width 20 height 11
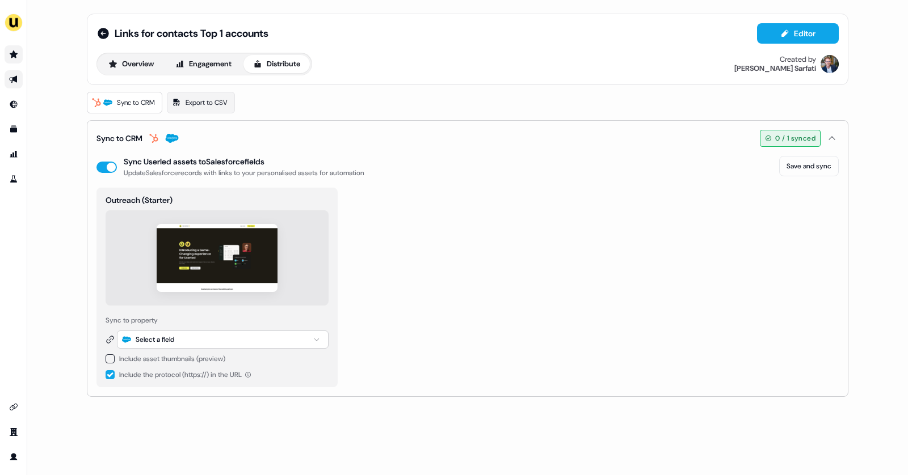
click at [184, 345] on div "Select a field" at bounding box center [223, 340] width 212 height 18
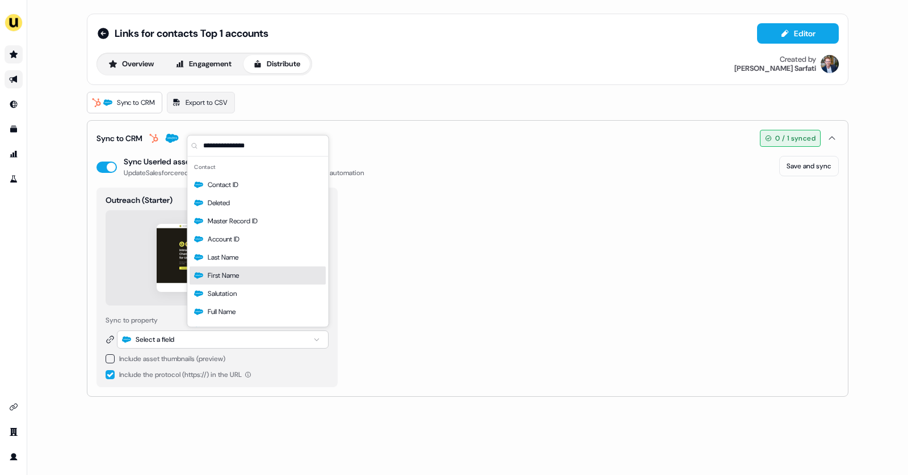
scroll to position [2, 0]
click at [365, 266] on div "Outreach (Starter) Sync to property Select a field Include asset thumbnails (pr…" at bounding box center [467, 288] width 742 height 200
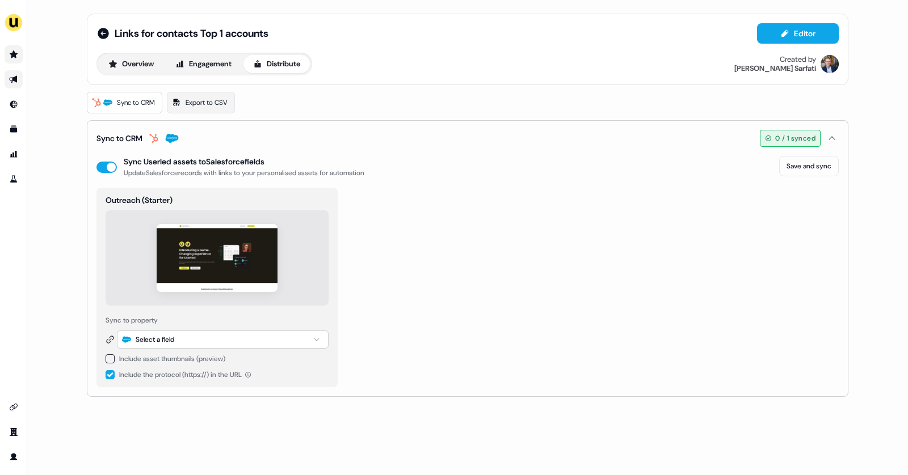
click at [113, 357] on button "button" at bounding box center [110, 359] width 9 height 9
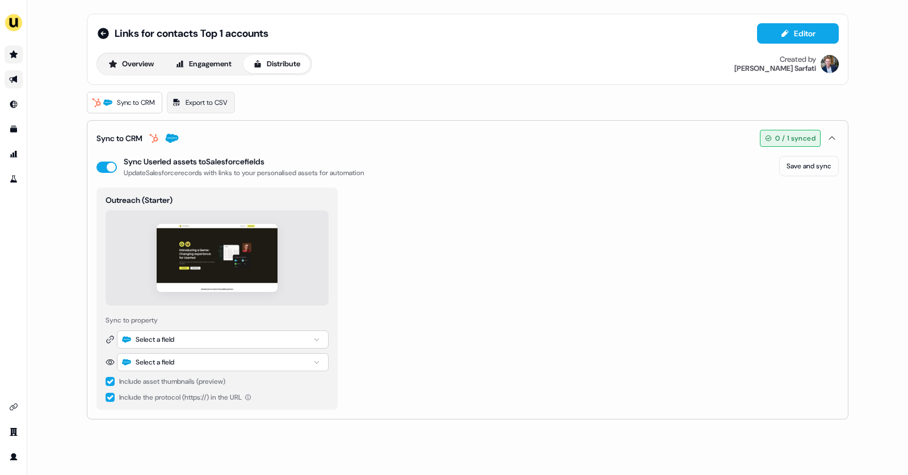
click at [136, 357] on div "Select a field" at bounding box center [155, 362] width 39 height 11
click at [102, 32] on icon at bounding box center [103, 33] width 11 height 11
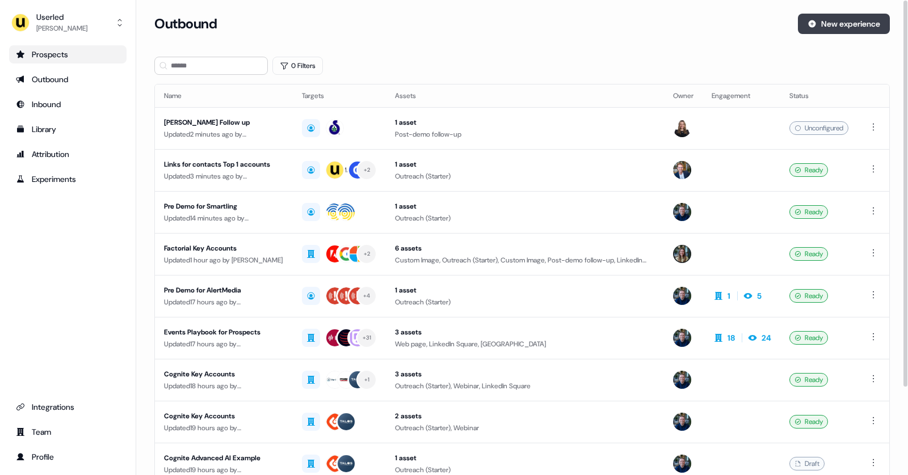
click at [832, 25] on button "New experience" at bounding box center [844, 24] width 92 height 20
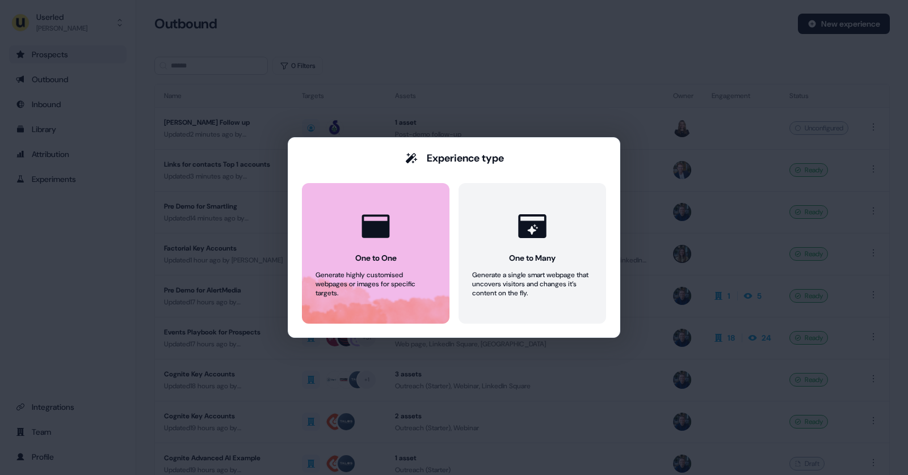
click at [437, 236] on button "One to One Generate highly customised webpages or images for specific targets." at bounding box center [376, 253] width 148 height 141
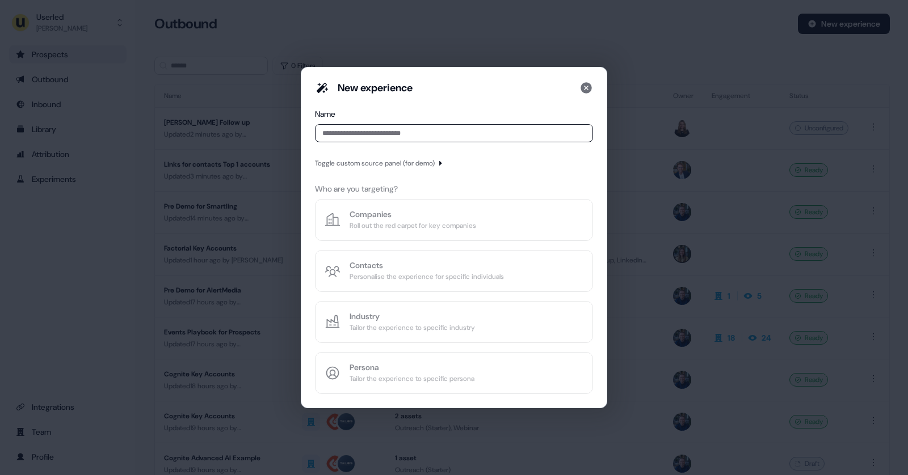
click at [381, 161] on div "Toggle custom source panel (for demo)" at bounding box center [375, 163] width 120 height 11
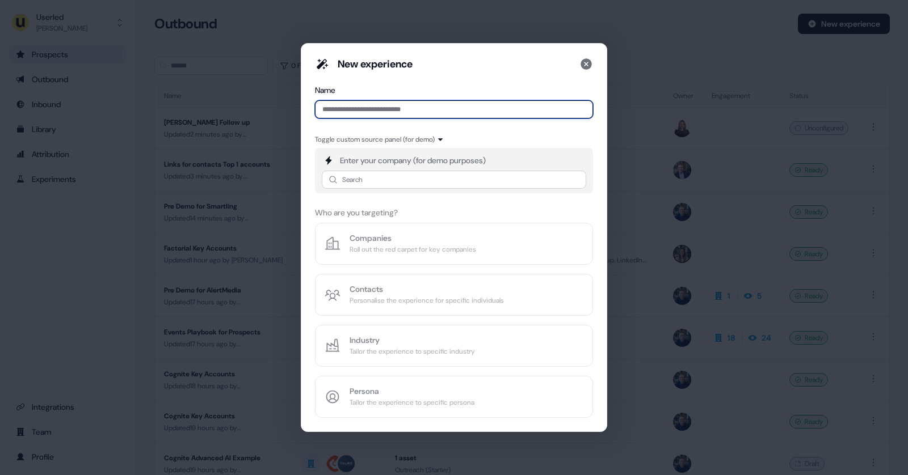
click at [348, 111] on input at bounding box center [454, 109] width 278 height 18
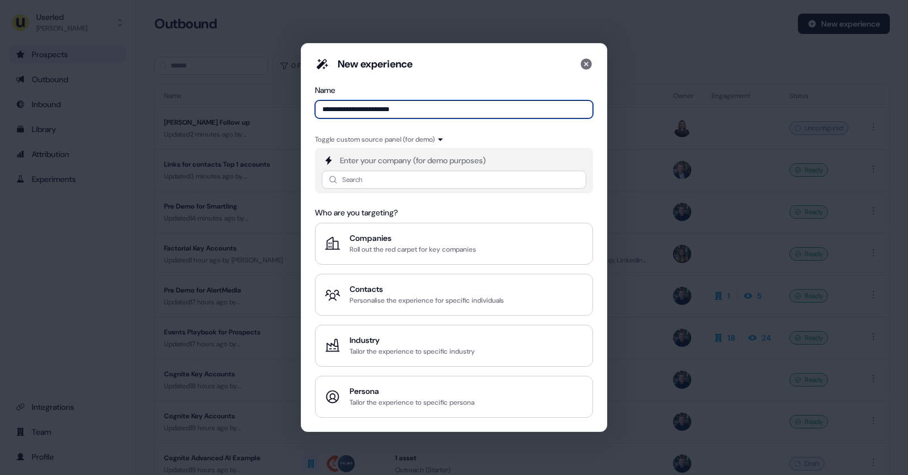
type input "**********"
click at [342, 182] on input at bounding box center [454, 180] width 264 height 18
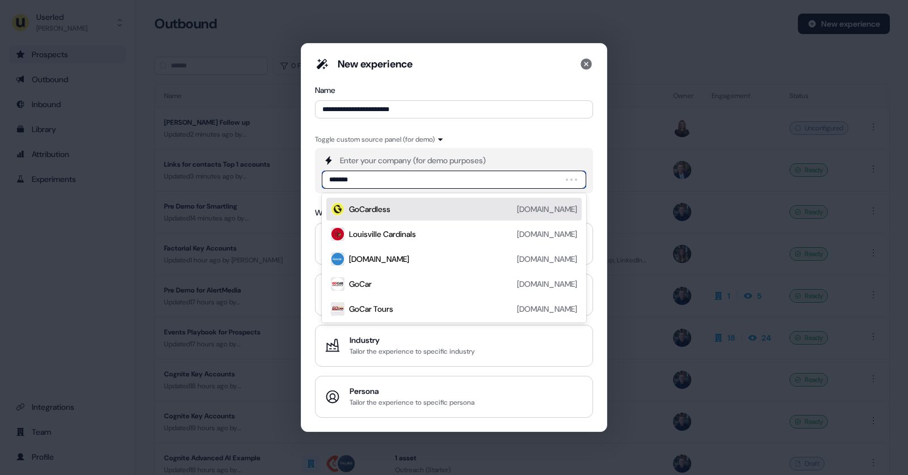
type input "********"
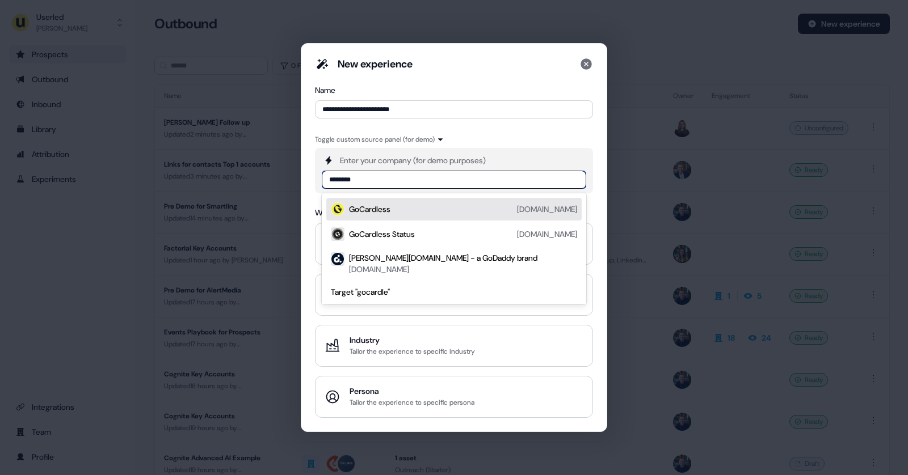
click at [370, 212] on div "GoCardless" at bounding box center [369, 209] width 41 height 11
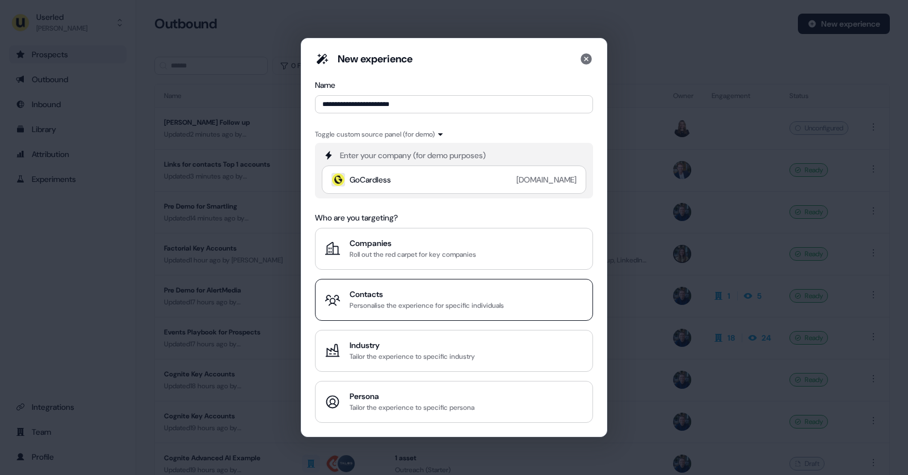
click at [401, 311] on button "Contacts Personalise the experience for specific individuals" at bounding box center [454, 300] width 278 height 42
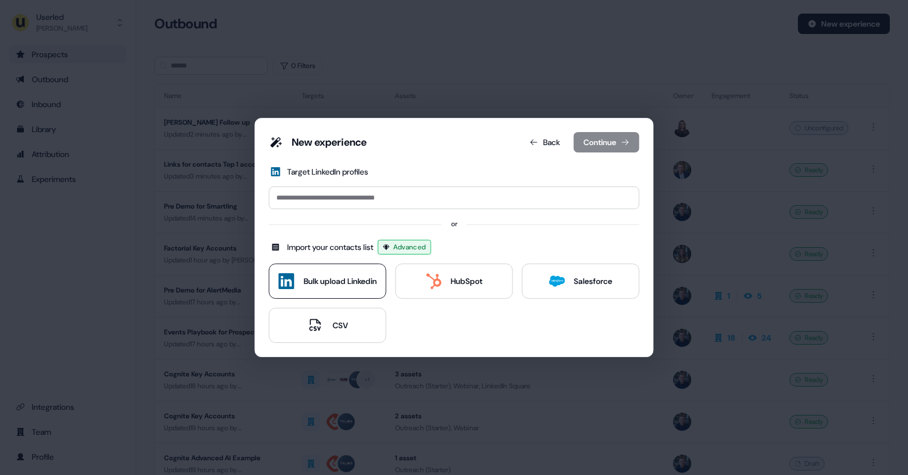
click at [318, 280] on div "Bulk upload Linkedin" at bounding box center [340, 281] width 73 height 11
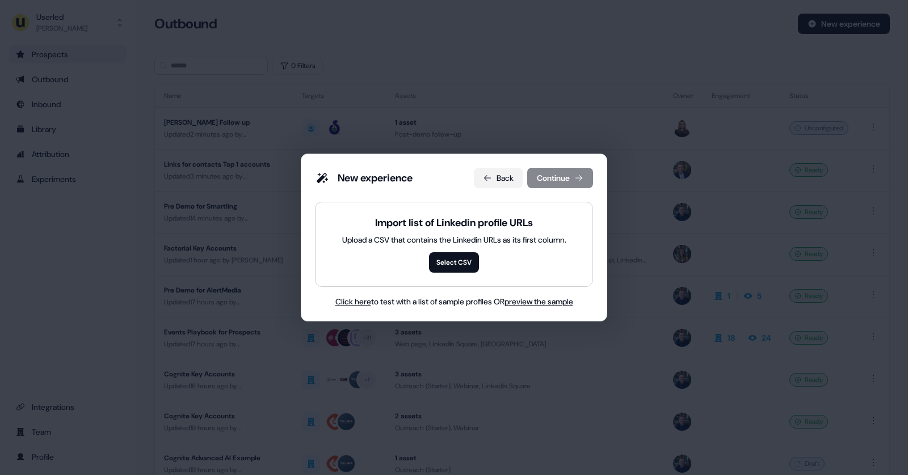
click at [503, 181] on button "Back" at bounding box center [498, 178] width 49 height 20
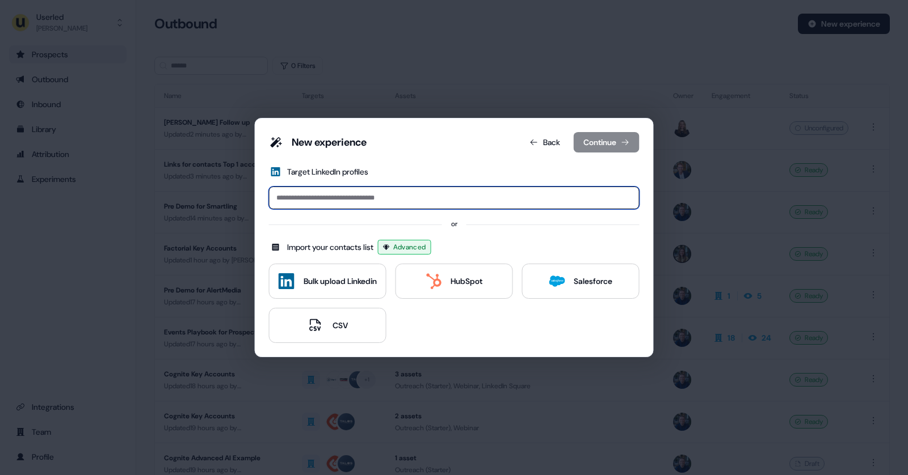
click at [321, 203] on input at bounding box center [454, 198] width 370 height 23
paste input "**********"
type input "**********"
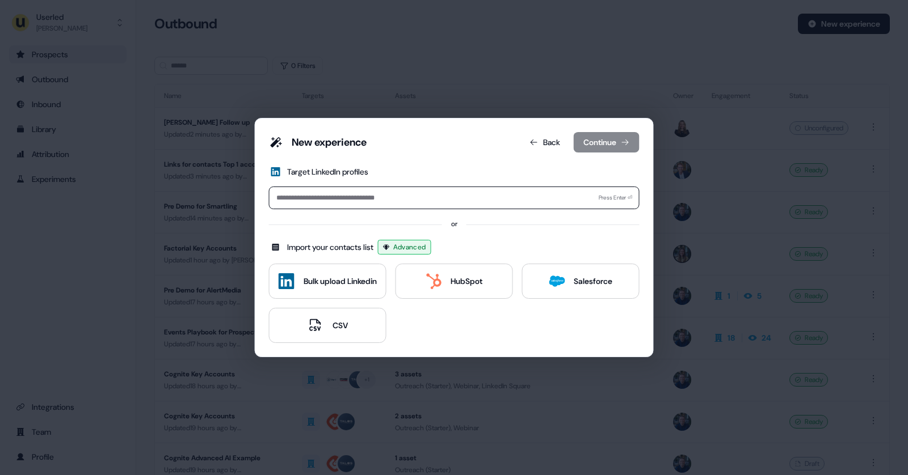
click at [580, 166] on form "Target LinkedIn profiles Press Enter ⏎" at bounding box center [454, 187] width 370 height 43
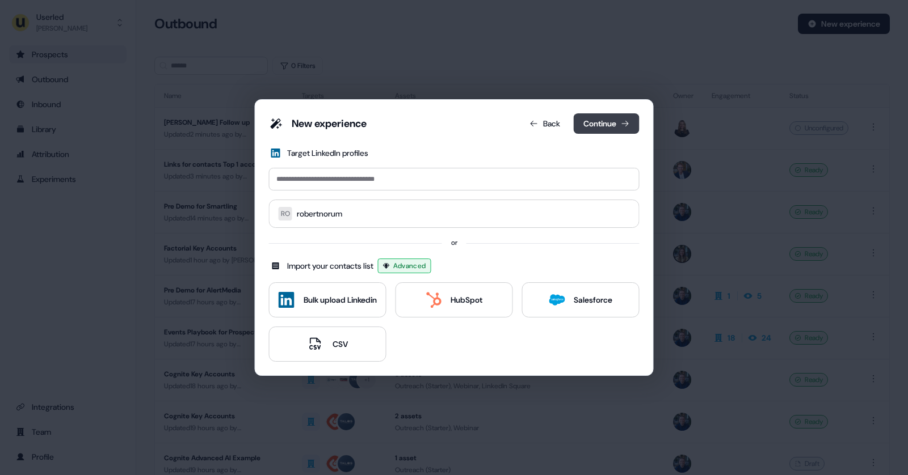
click at [597, 121] on button "Continue" at bounding box center [607, 123] width 66 height 20
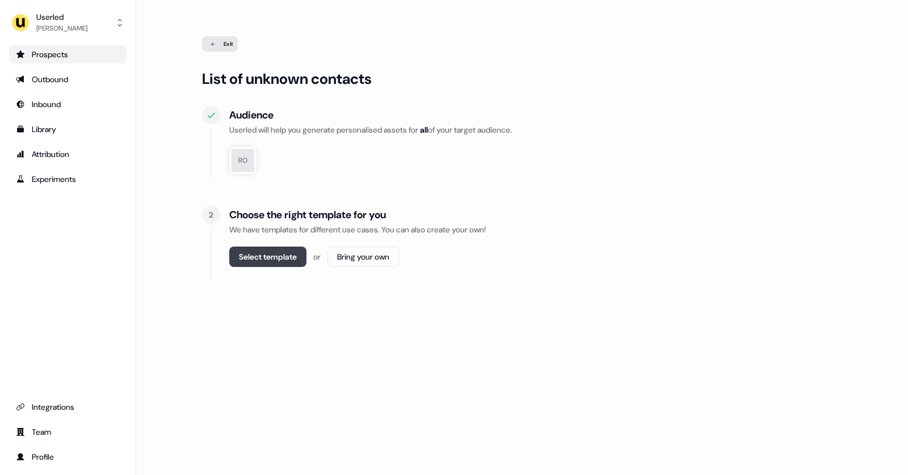
click at [271, 260] on button "Select template" at bounding box center [267, 257] width 77 height 20
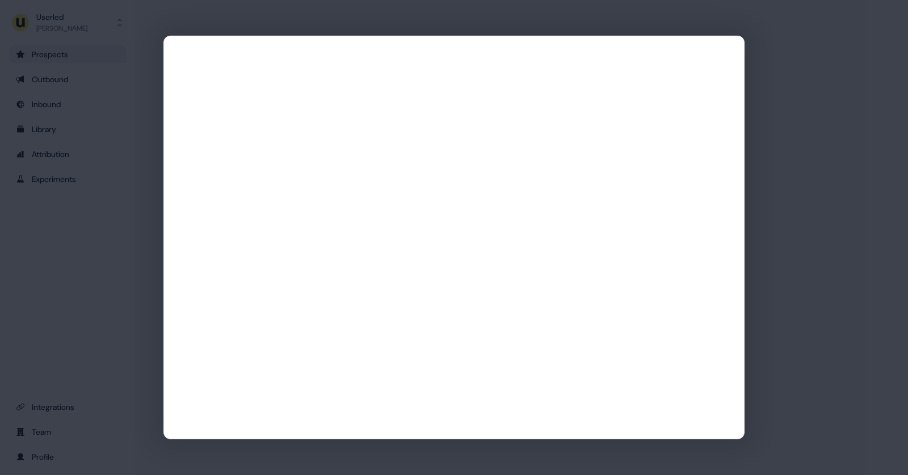
click at [781, 150] on div at bounding box center [454, 237] width 908 height 475
